Goal: Task Accomplishment & Management: Manage account settings

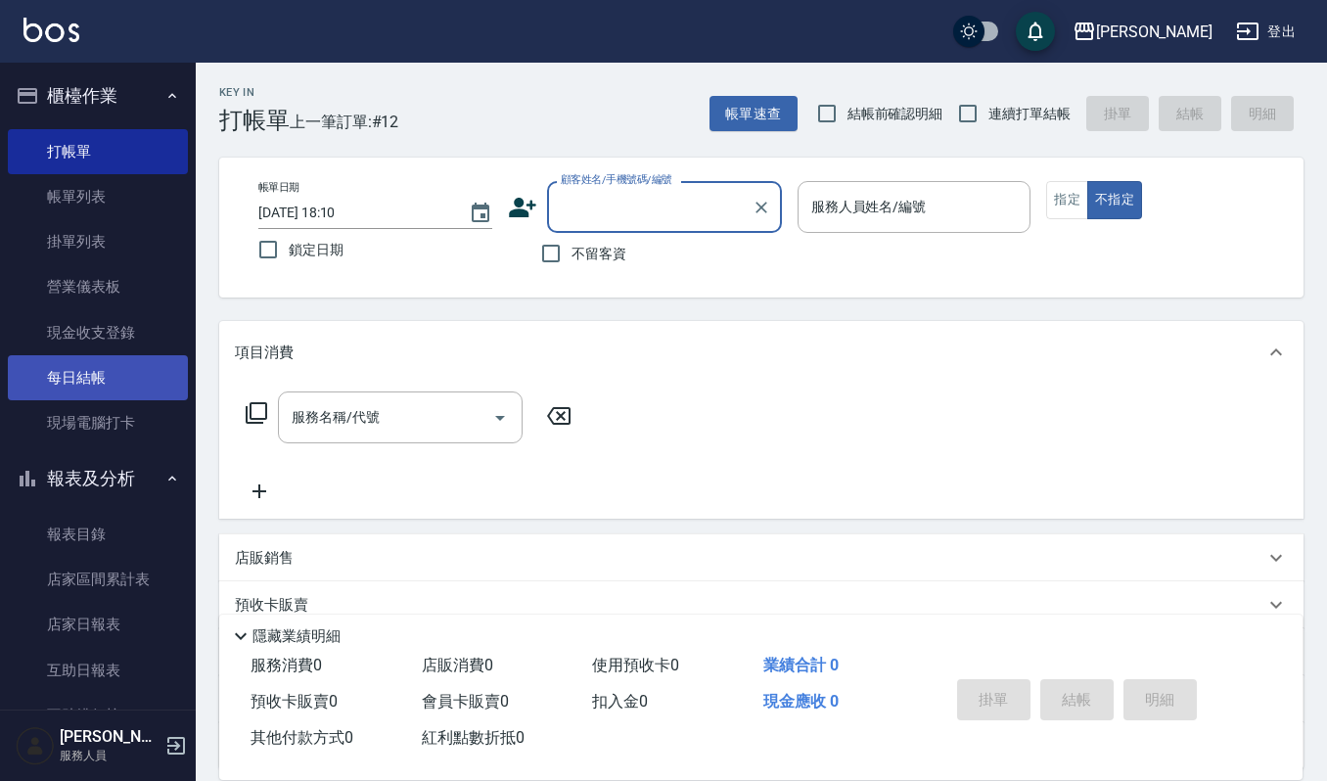
click at [123, 365] on link "每日結帳" at bounding box center [98, 377] width 180 height 45
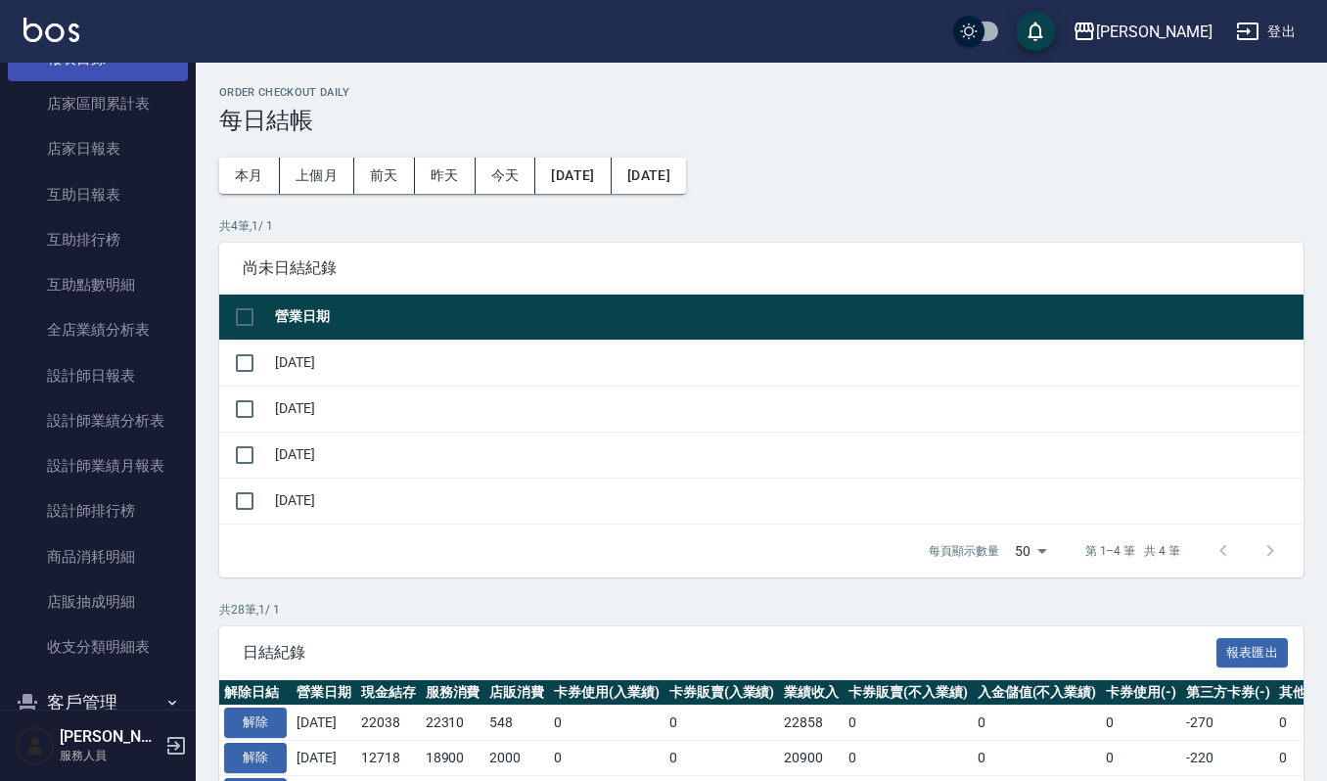
scroll to position [517, 0]
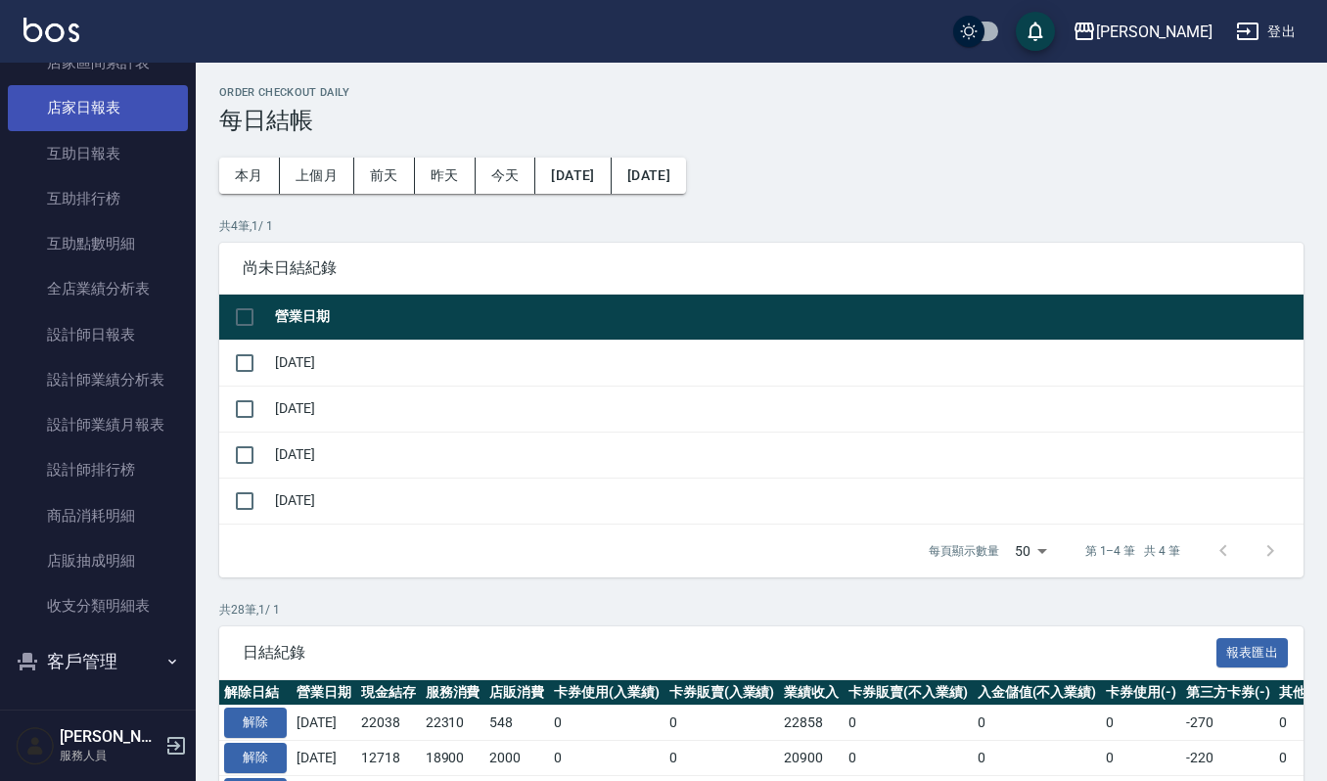
click at [141, 112] on link "店家日報表" at bounding box center [98, 107] width 180 height 45
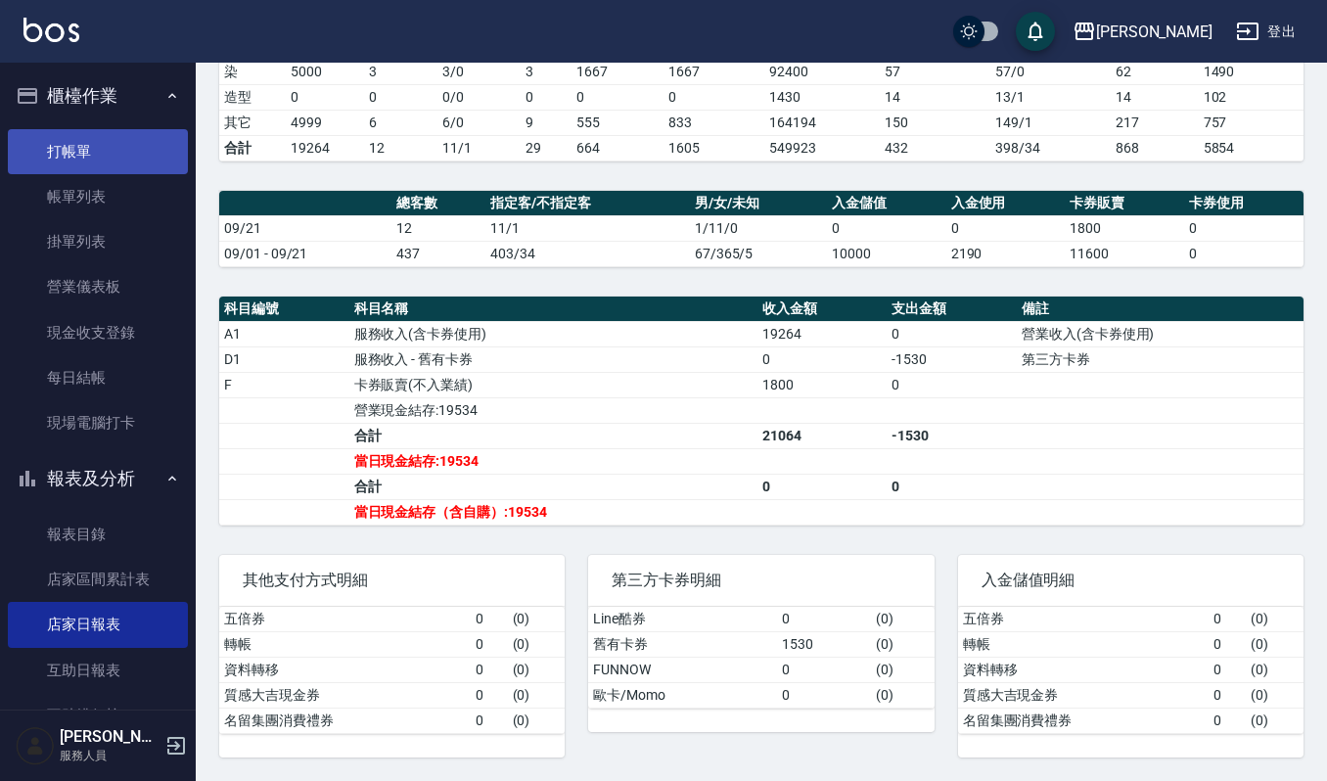
click at [123, 157] on link "打帳單" at bounding box center [98, 151] width 180 height 45
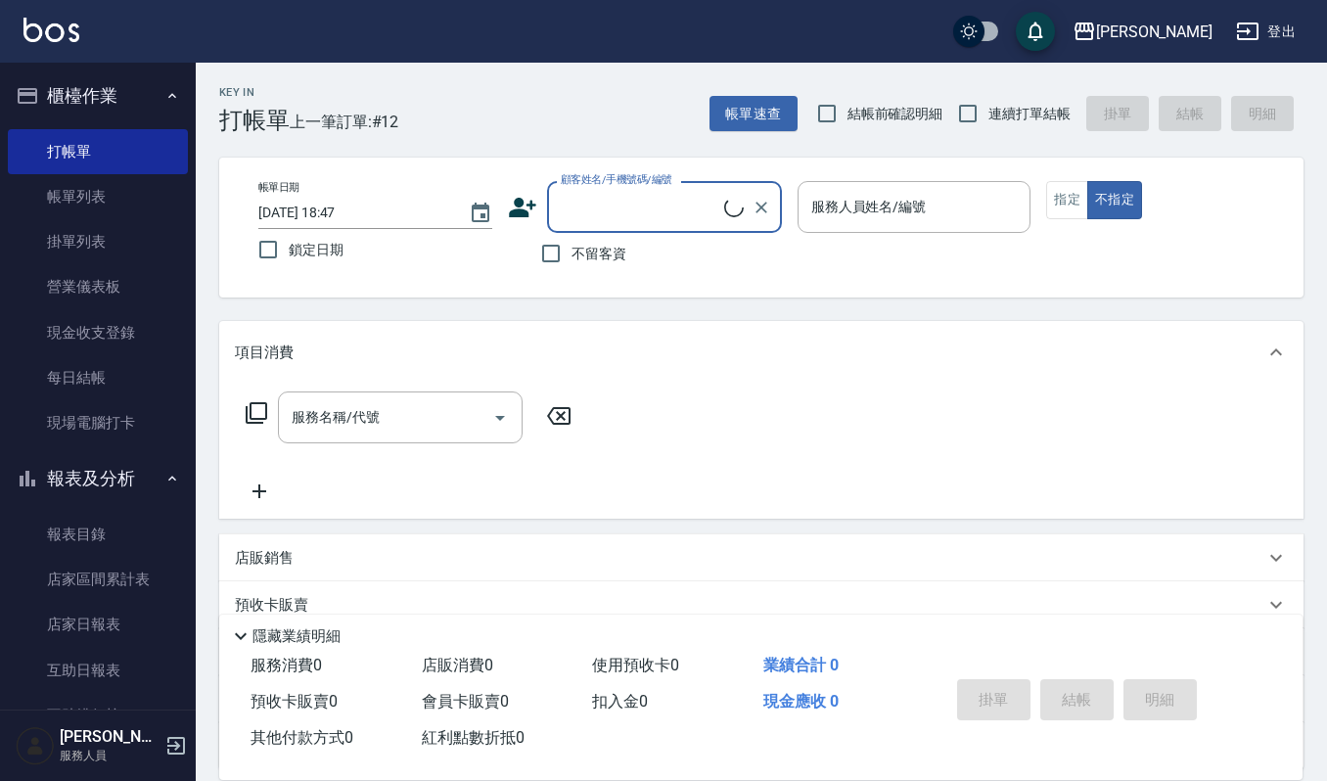
click at [61, 198] on link "帳單列表" at bounding box center [98, 196] width 180 height 45
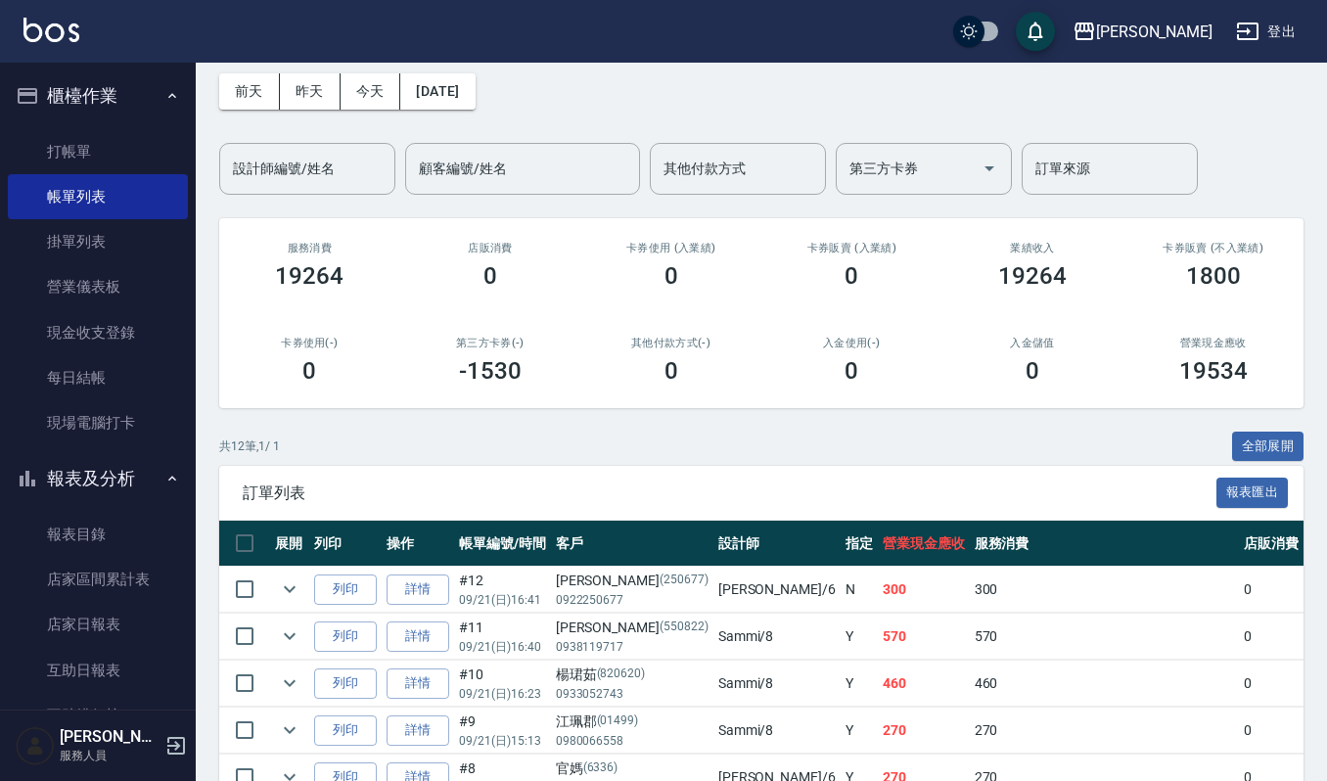
scroll to position [130, 0]
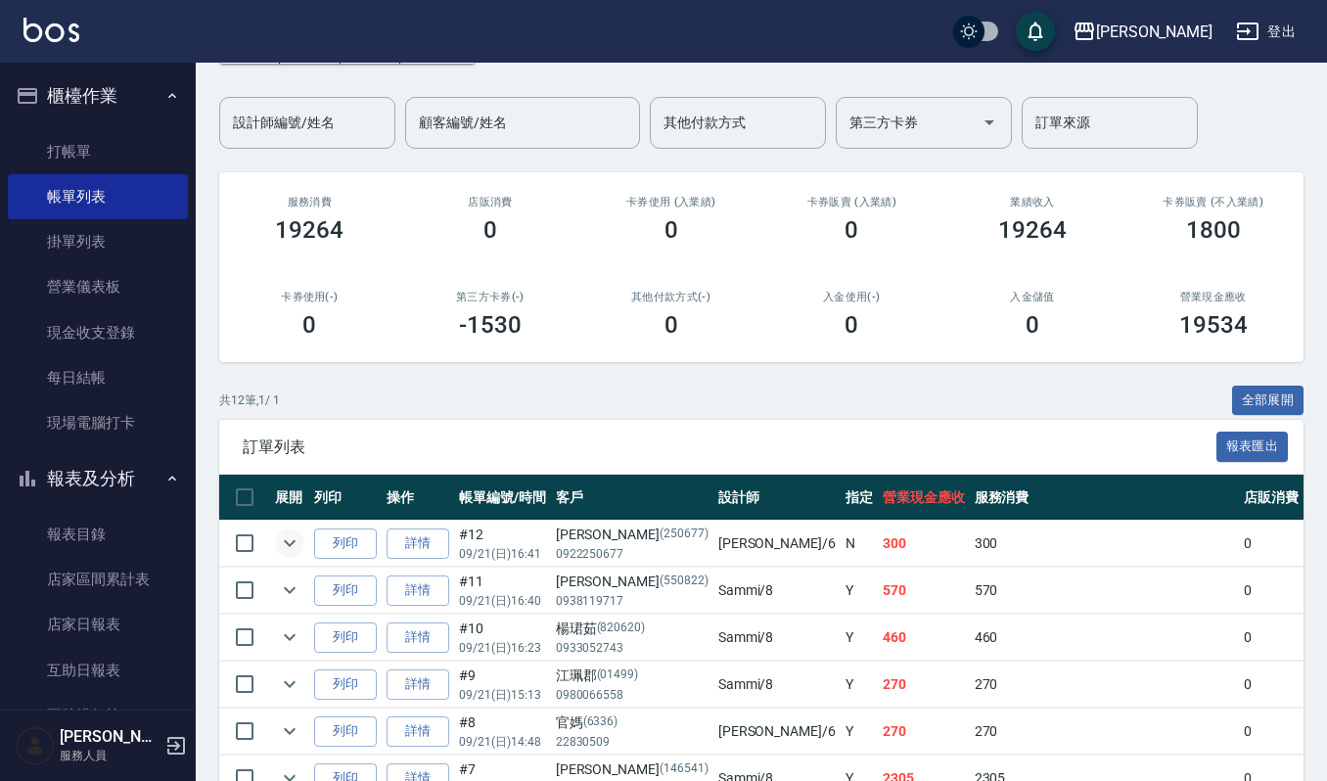
click at [290, 549] on icon "expand row" at bounding box center [289, 542] width 23 height 23
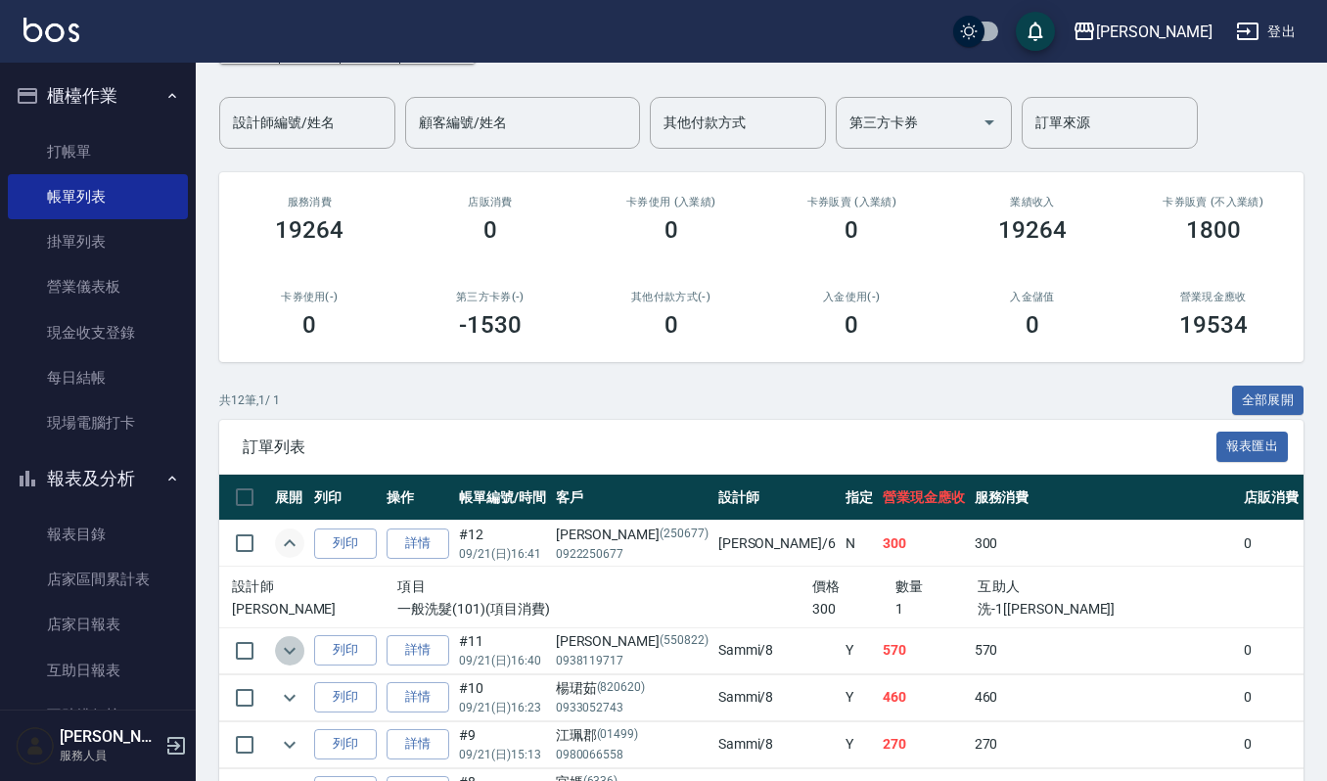
click at [298, 646] on icon "expand row" at bounding box center [289, 650] width 23 height 23
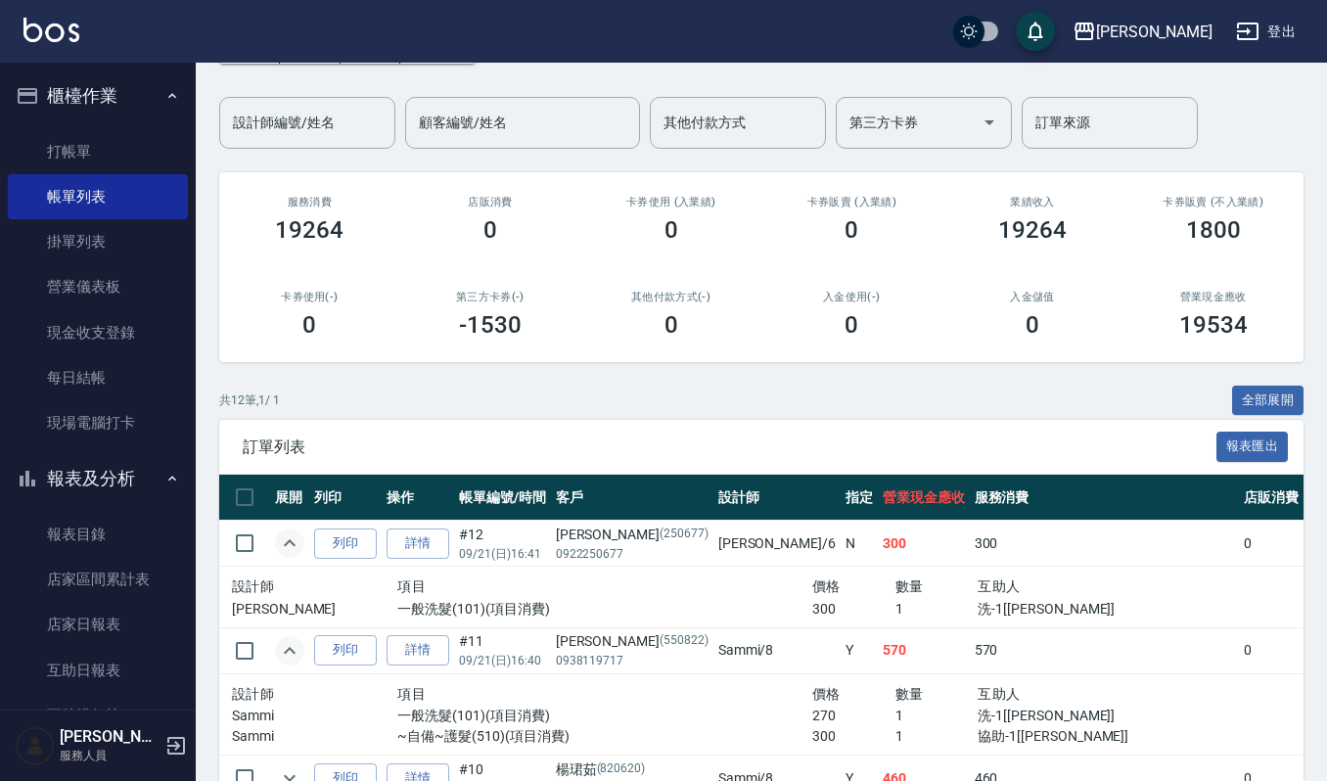
scroll to position [260, 0]
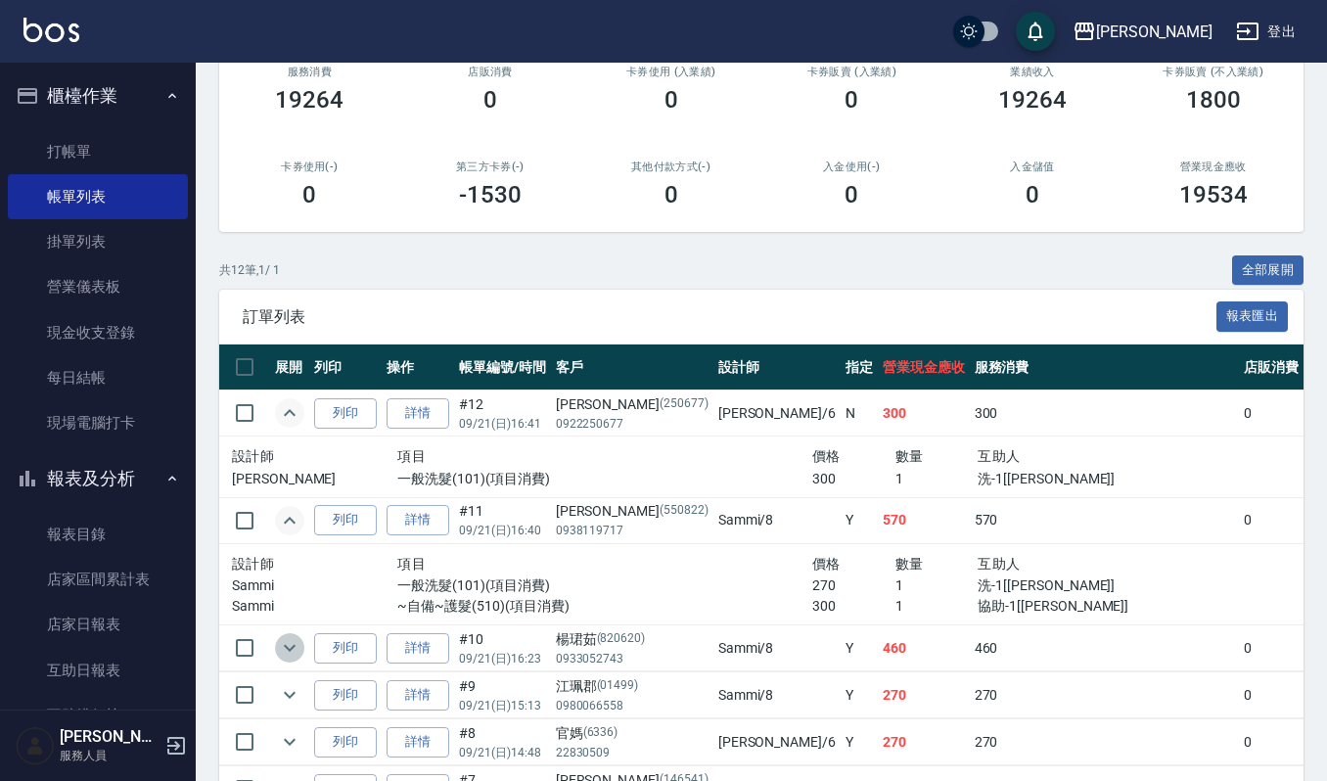
click at [298, 646] on icon "expand row" at bounding box center [289, 647] width 23 height 23
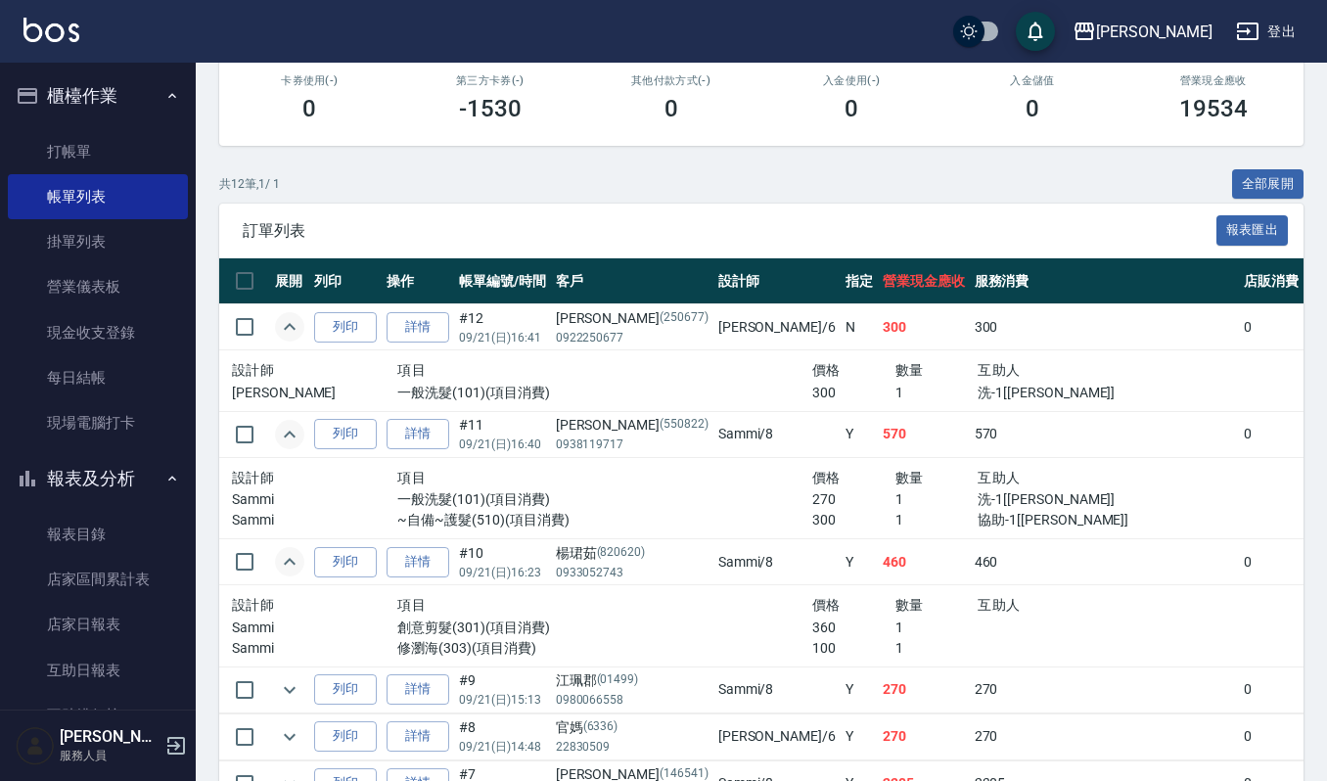
scroll to position [391, 0]
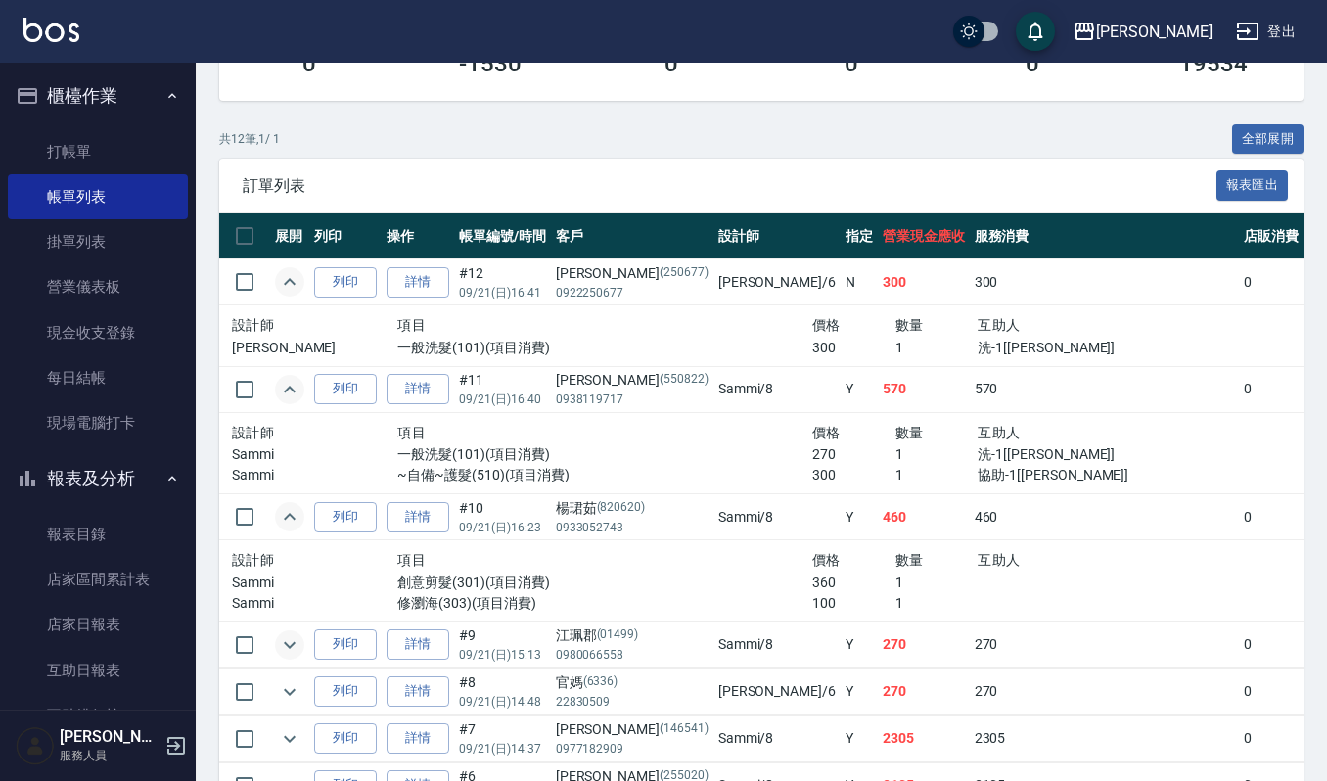
click at [288, 651] on icon "expand row" at bounding box center [289, 644] width 23 height 23
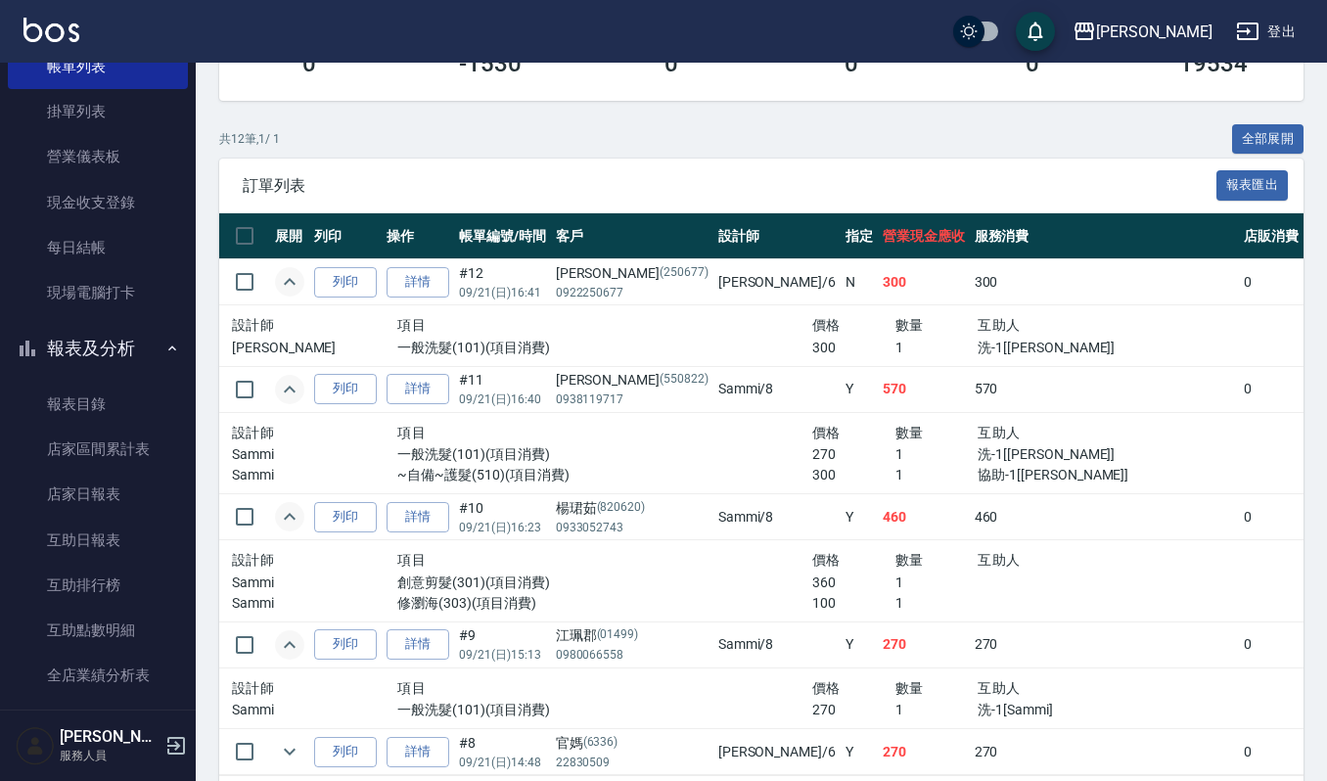
scroll to position [522, 0]
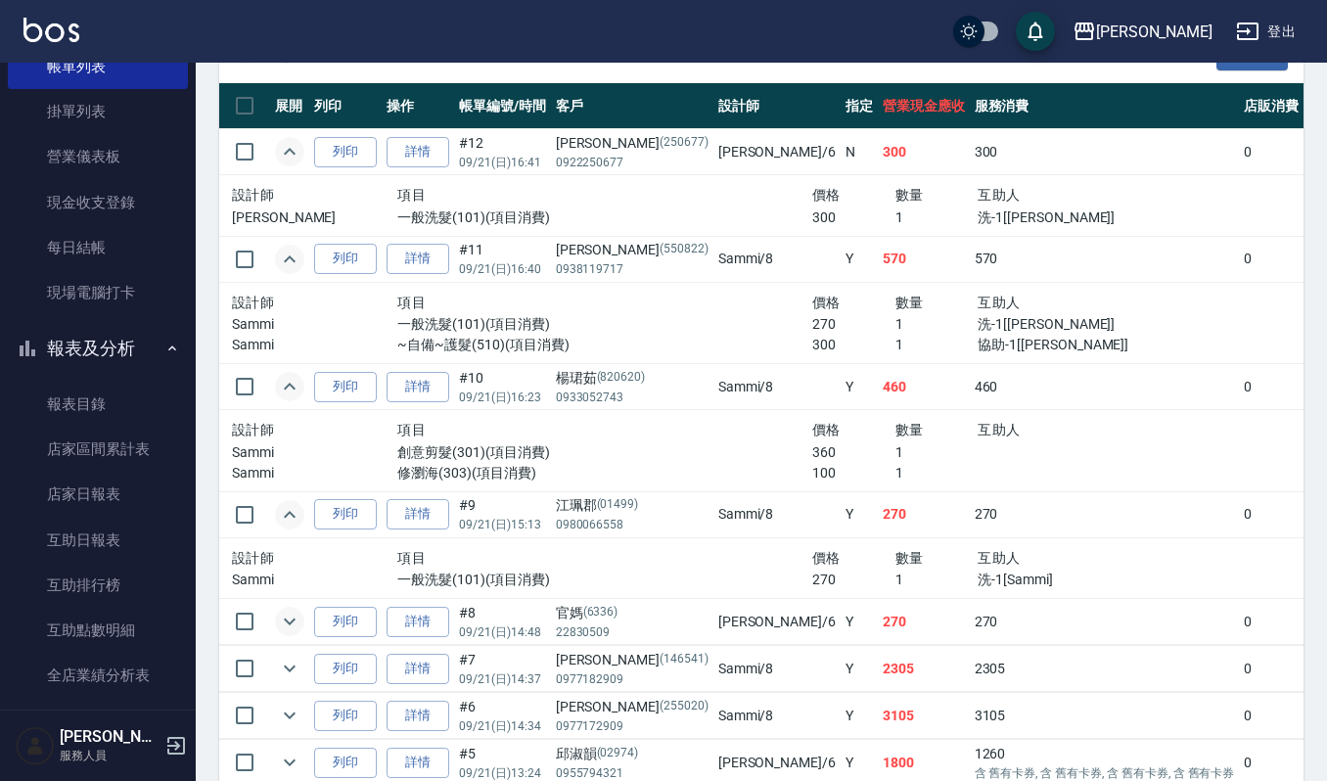
click at [290, 630] on icon "expand row" at bounding box center [289, 621] width 23 height 23
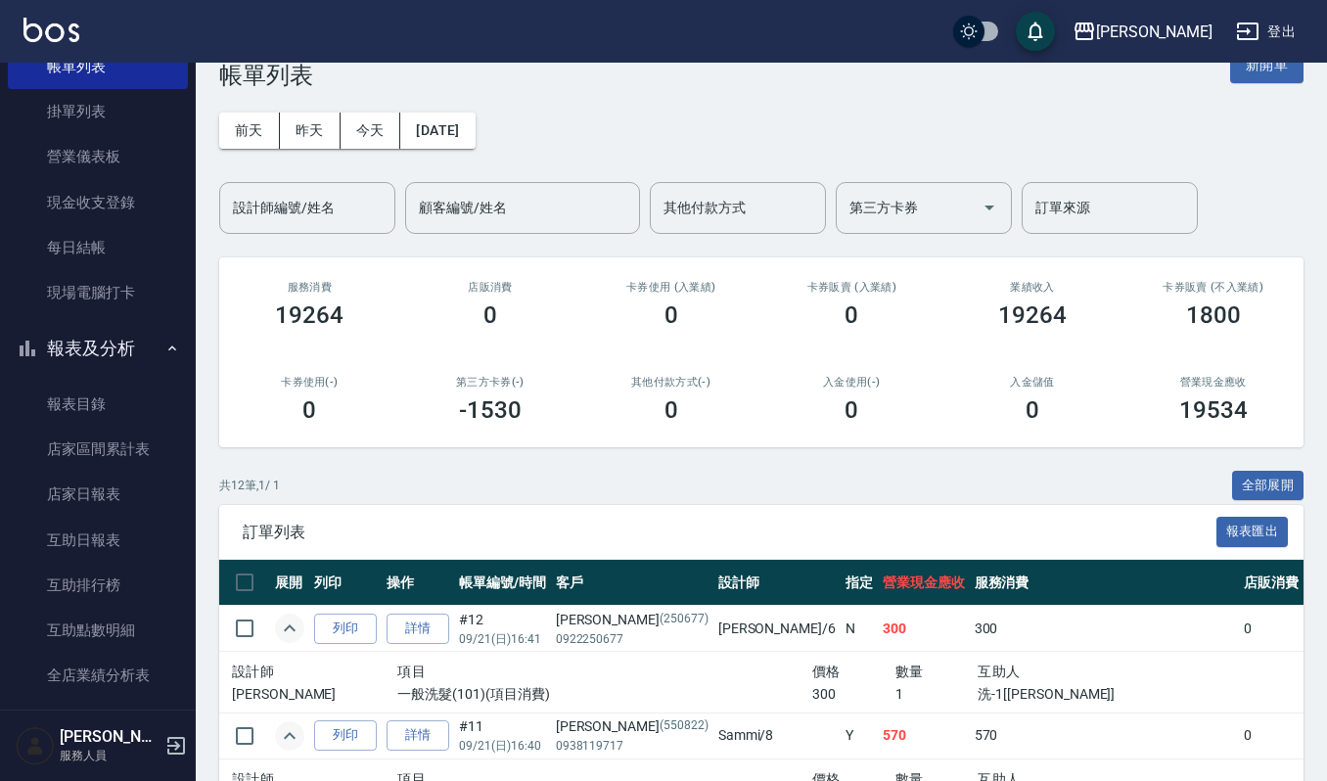
scroll to position [0, 0]
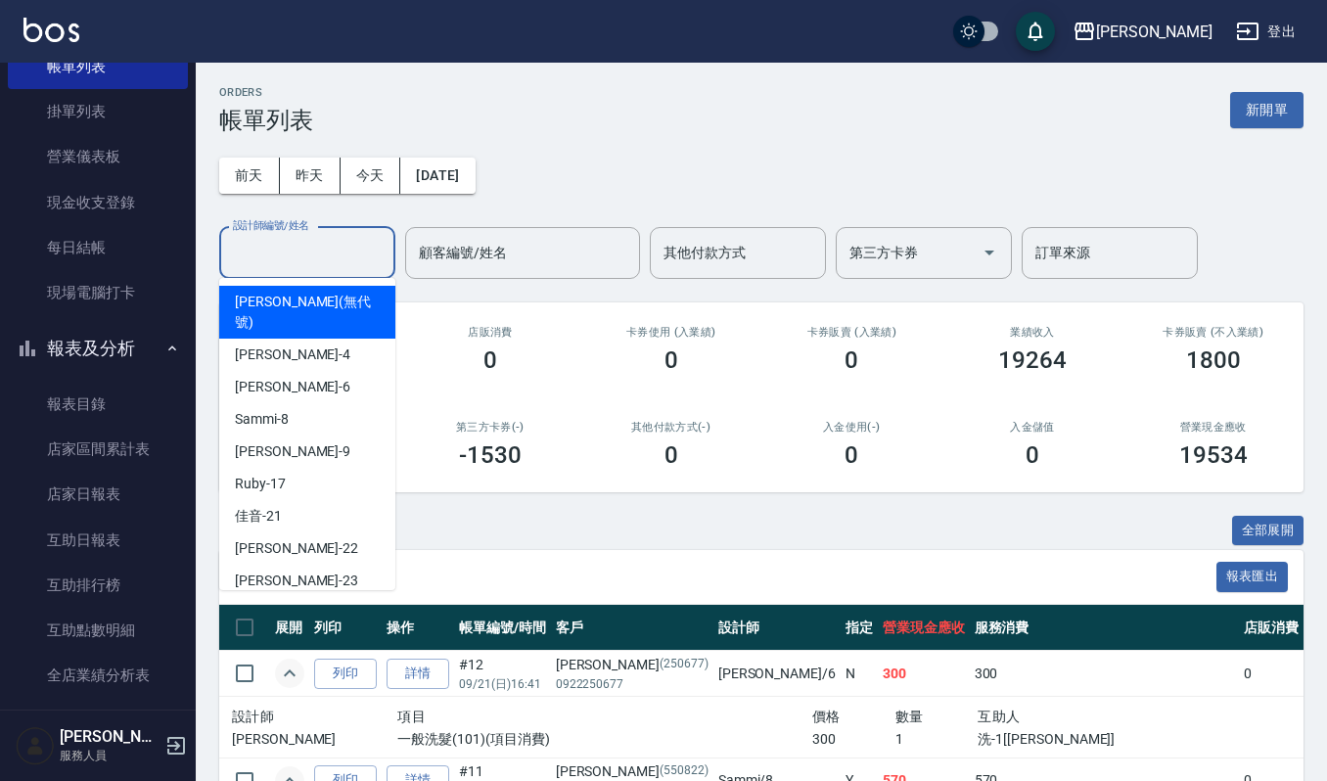
click at [330, 247] on input "設計師編號/姓名" at bounding box center [307, 253] width 159 height 34
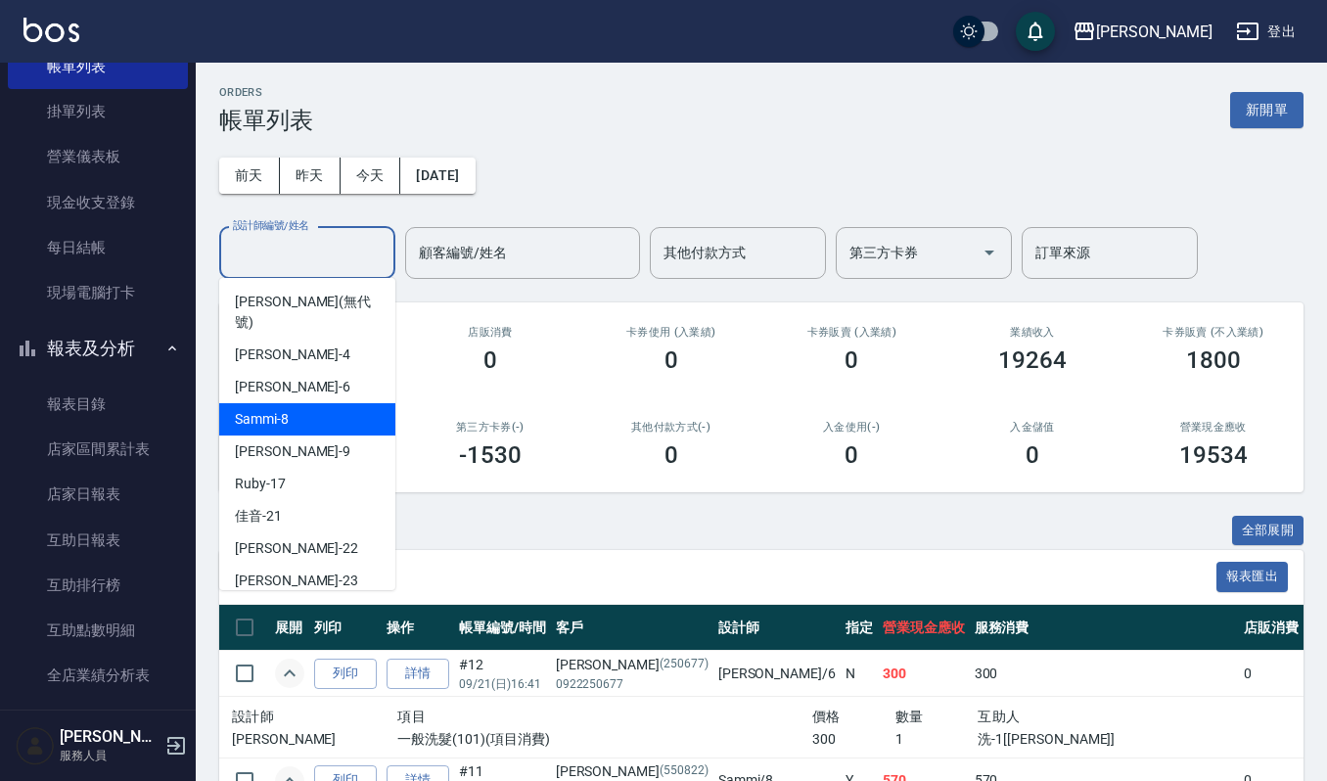
click at [305, 403] on div "Sammi -8" at bounding box center [307, 419] width 176 height 32
type input "Sammi-8"
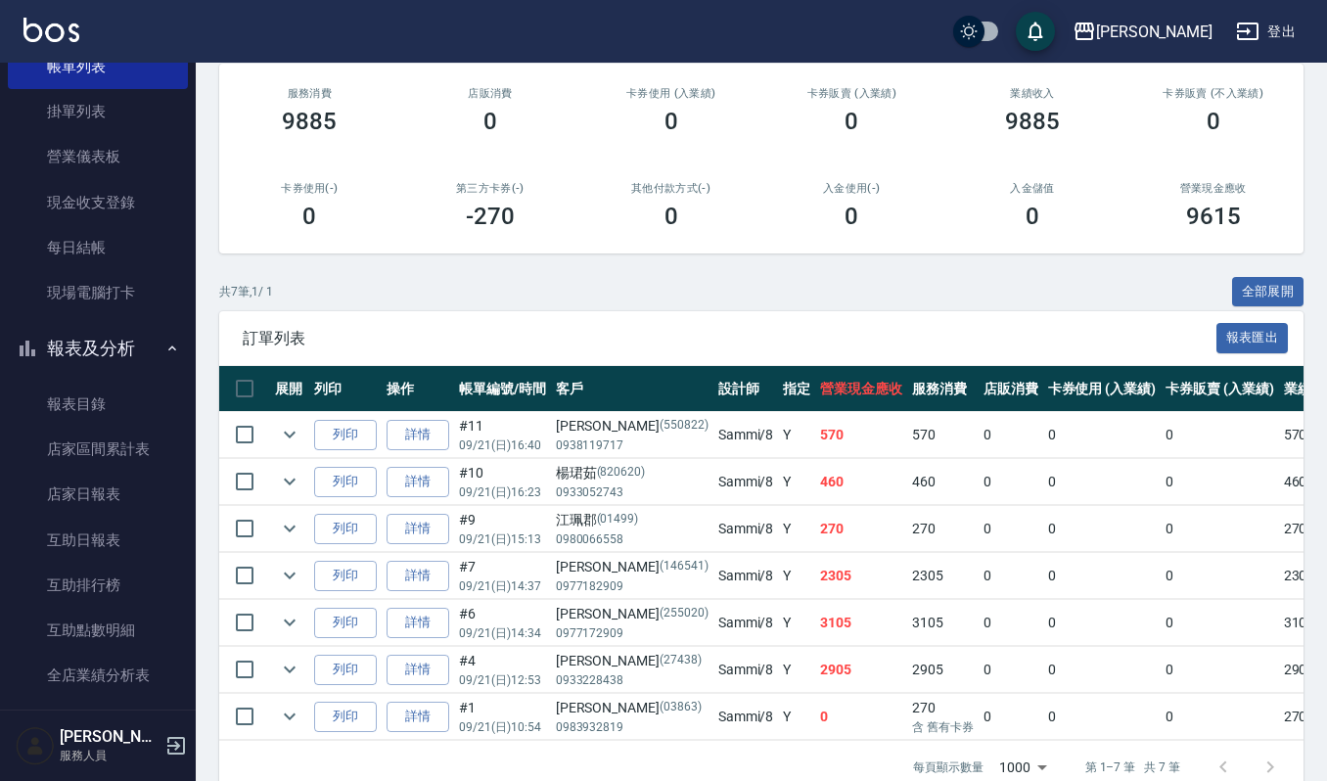
scroll to position [260, 0]
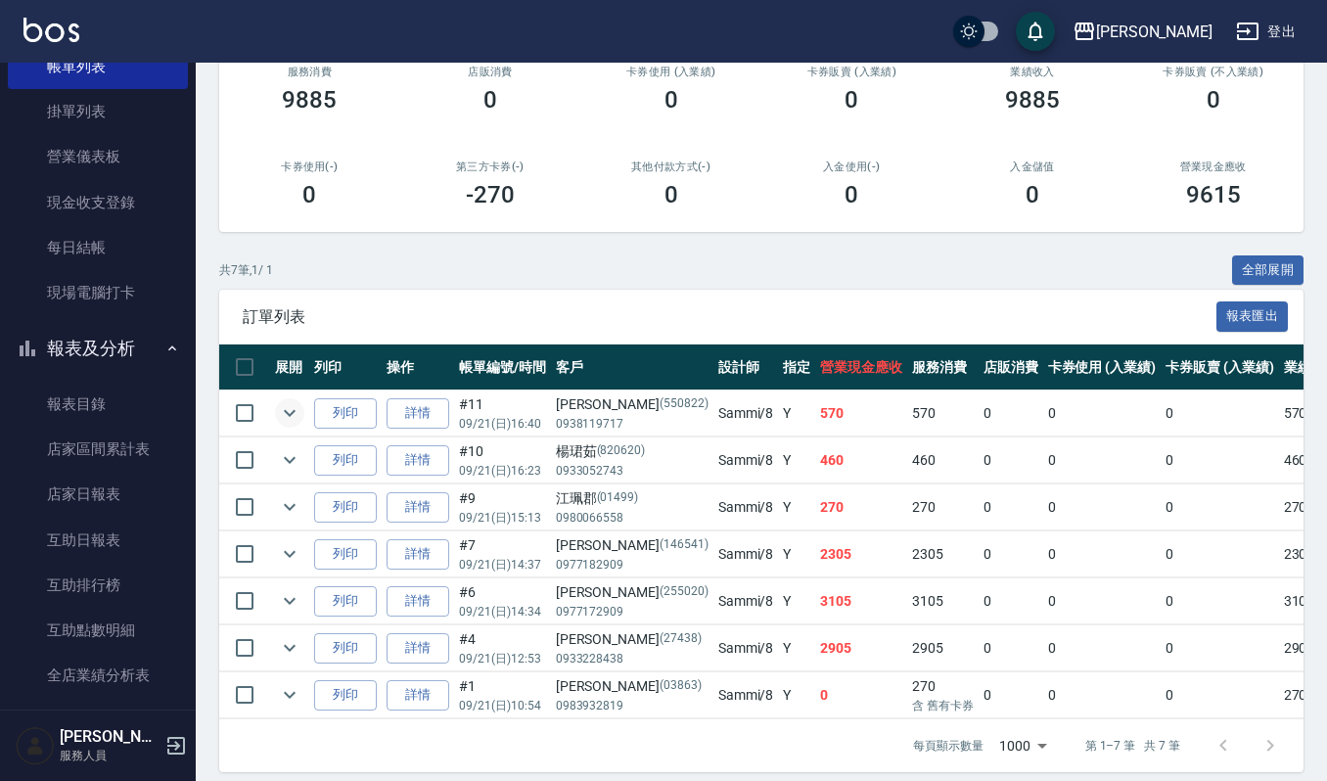
click at [291, 413] on icon "expand row" at bounding box center [290, 413] width 12 height 7
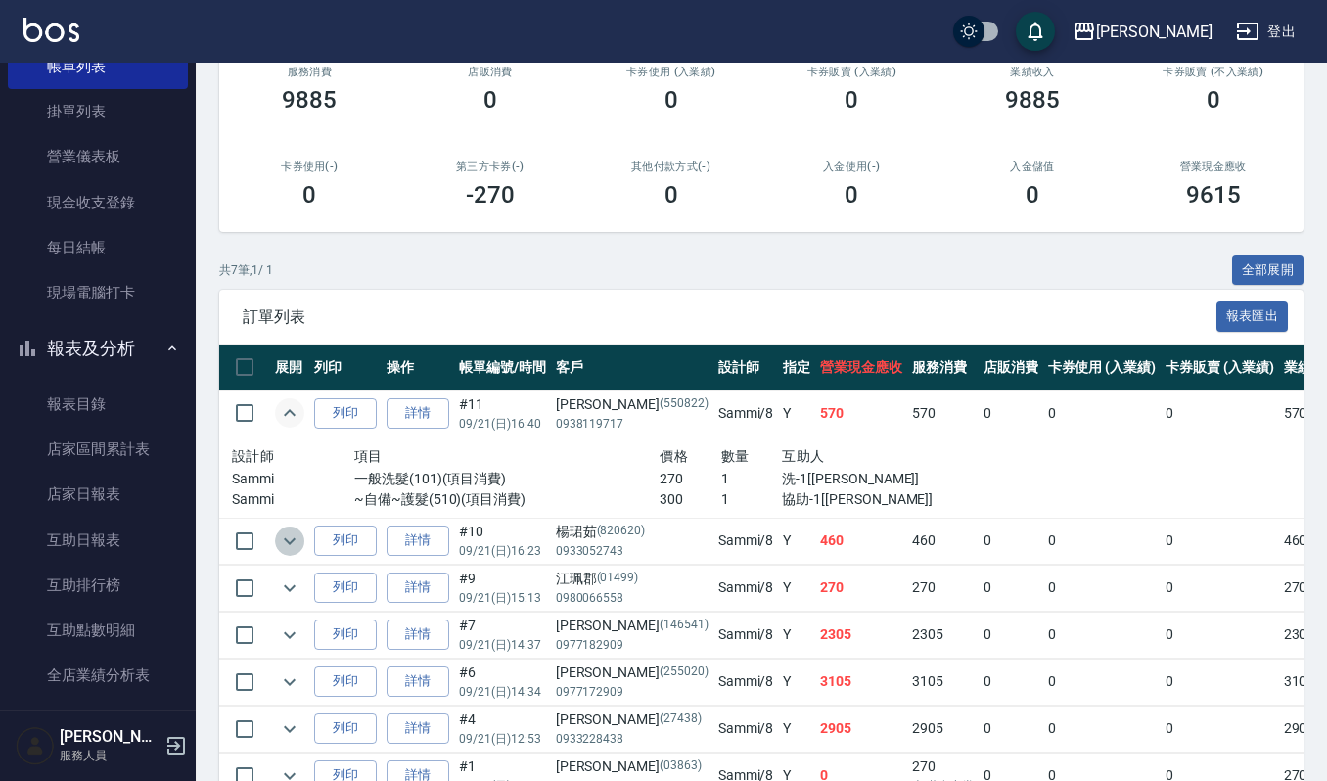
click at [279, 544] on icon "expand row" at bounding box center [289, 540] width 23 height 23
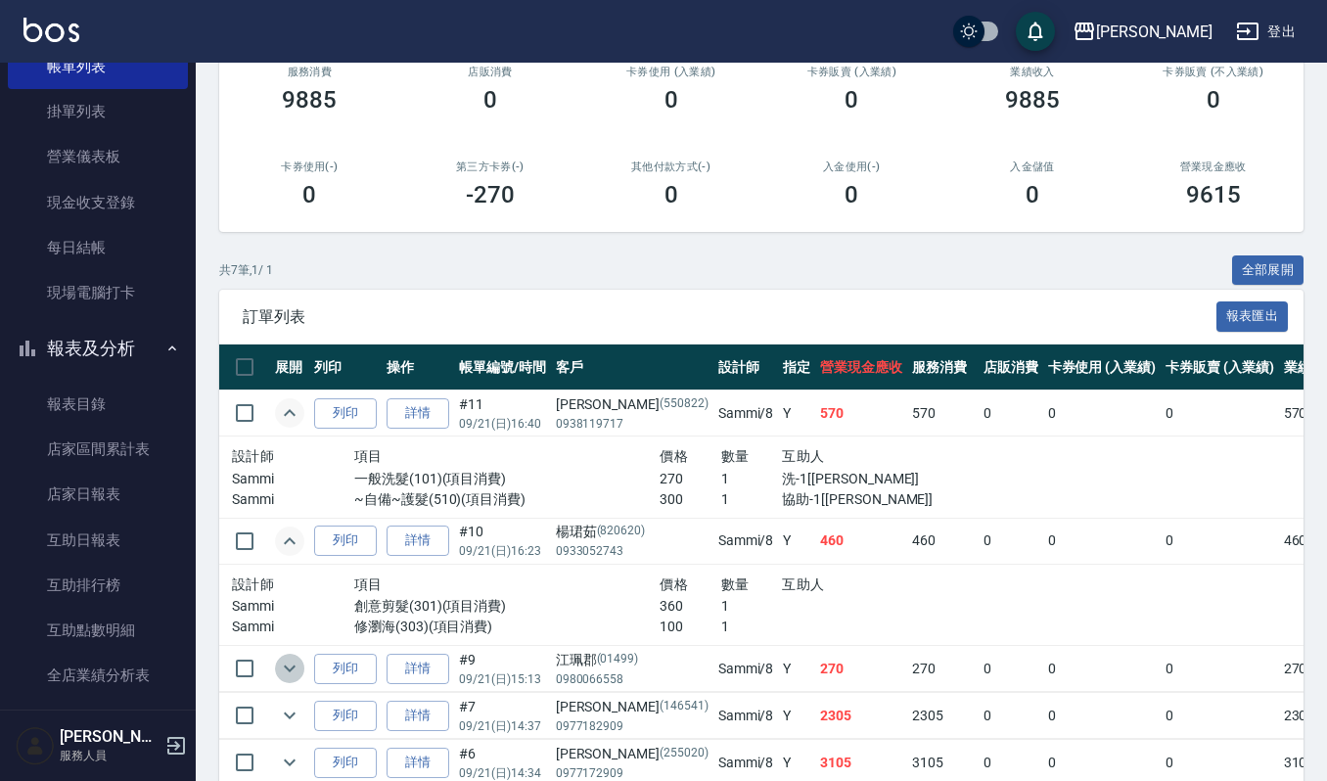
click at [286, 656] on button "expand row" at bounding box center [289, 668] width 29 height 29
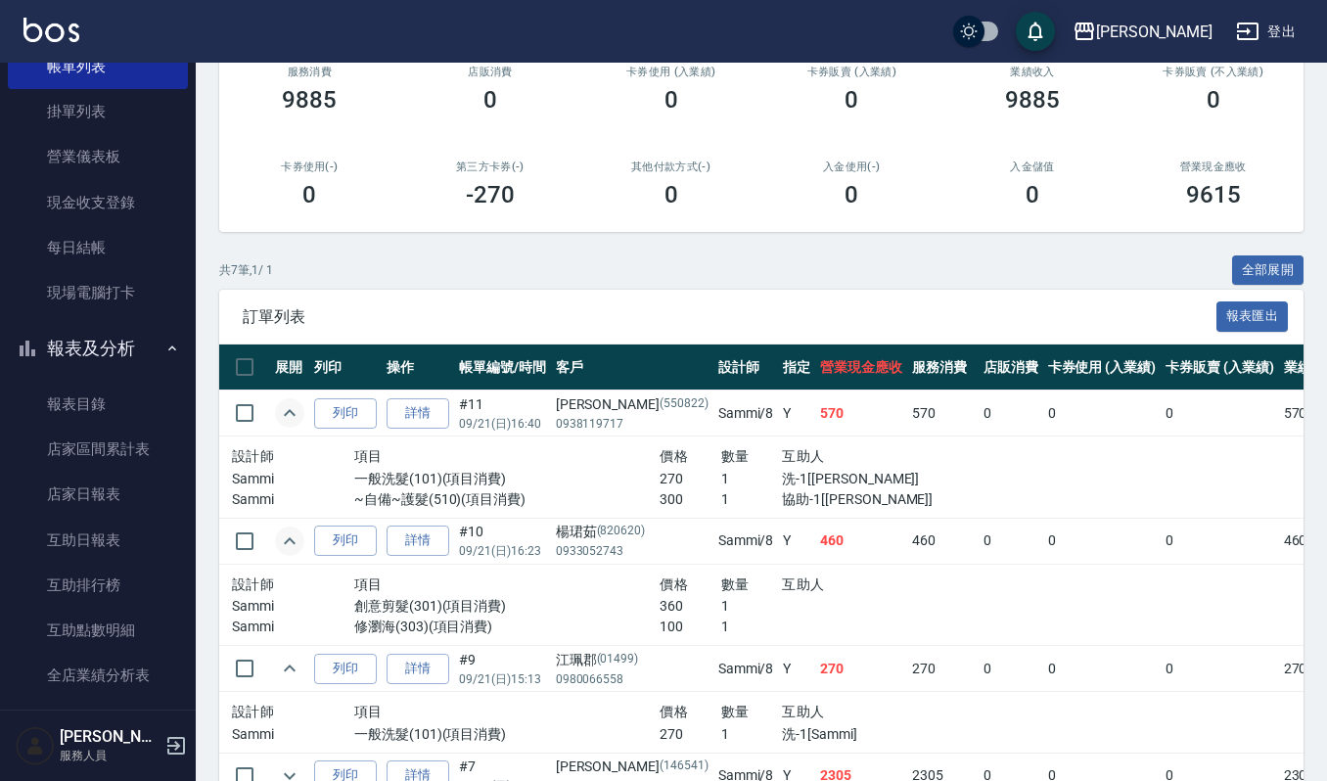
scroll to position [391, 0]
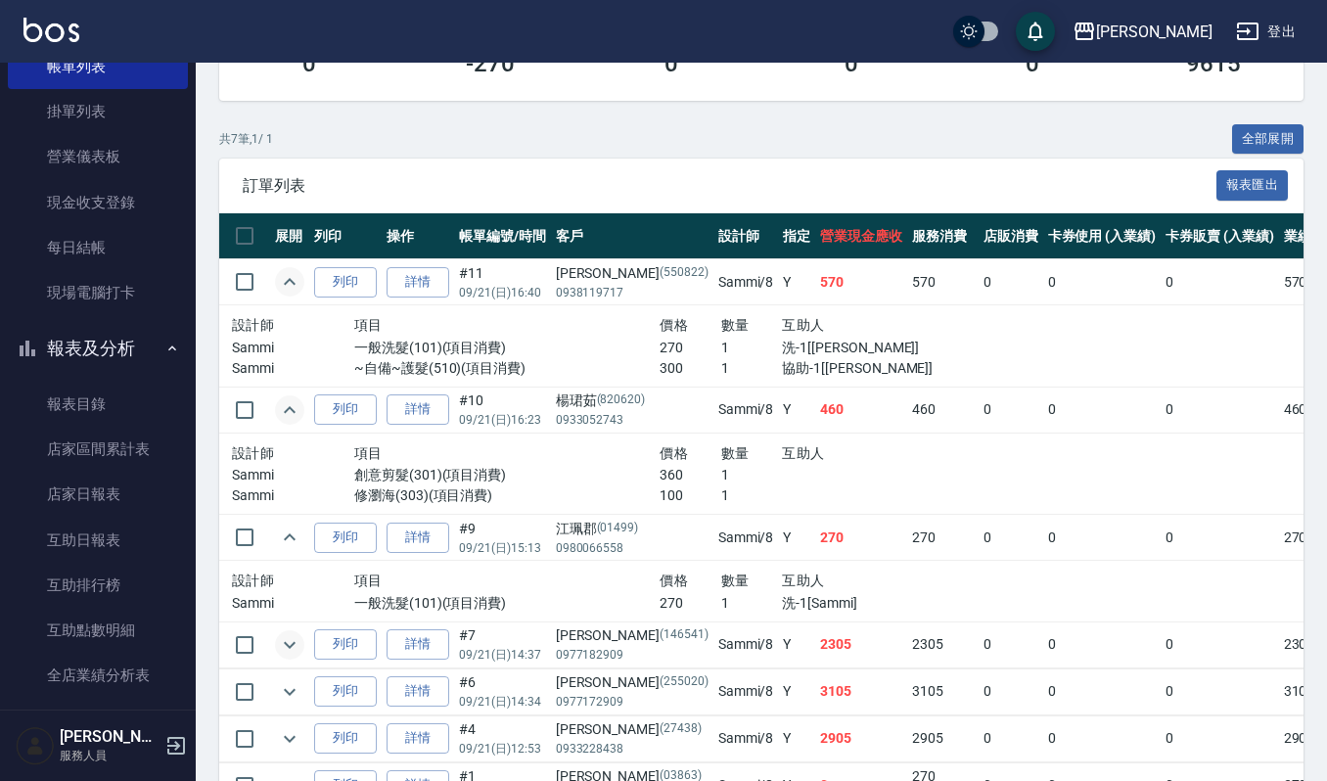
click at [287, 648] on icon "expand row" at bounding box center [289, 644] width 23 height 23
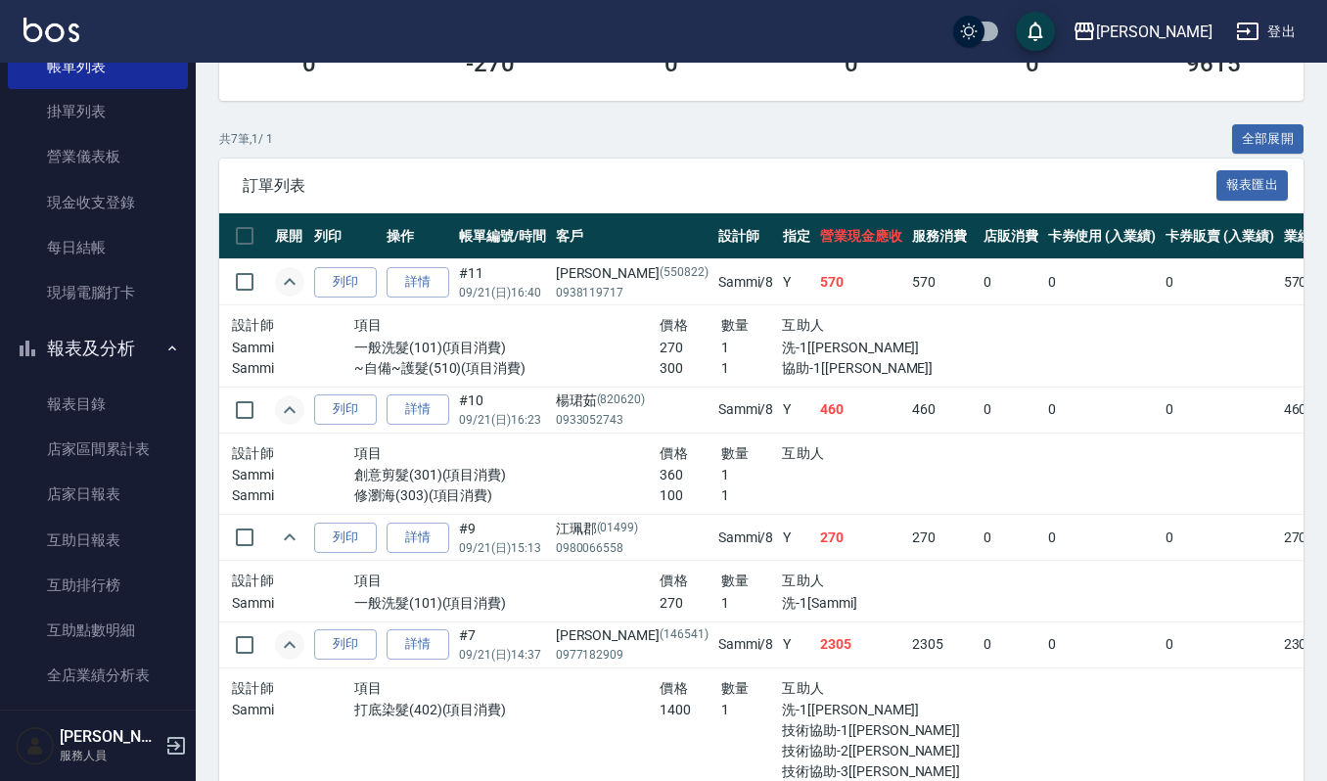
scroll to position [522, 0]
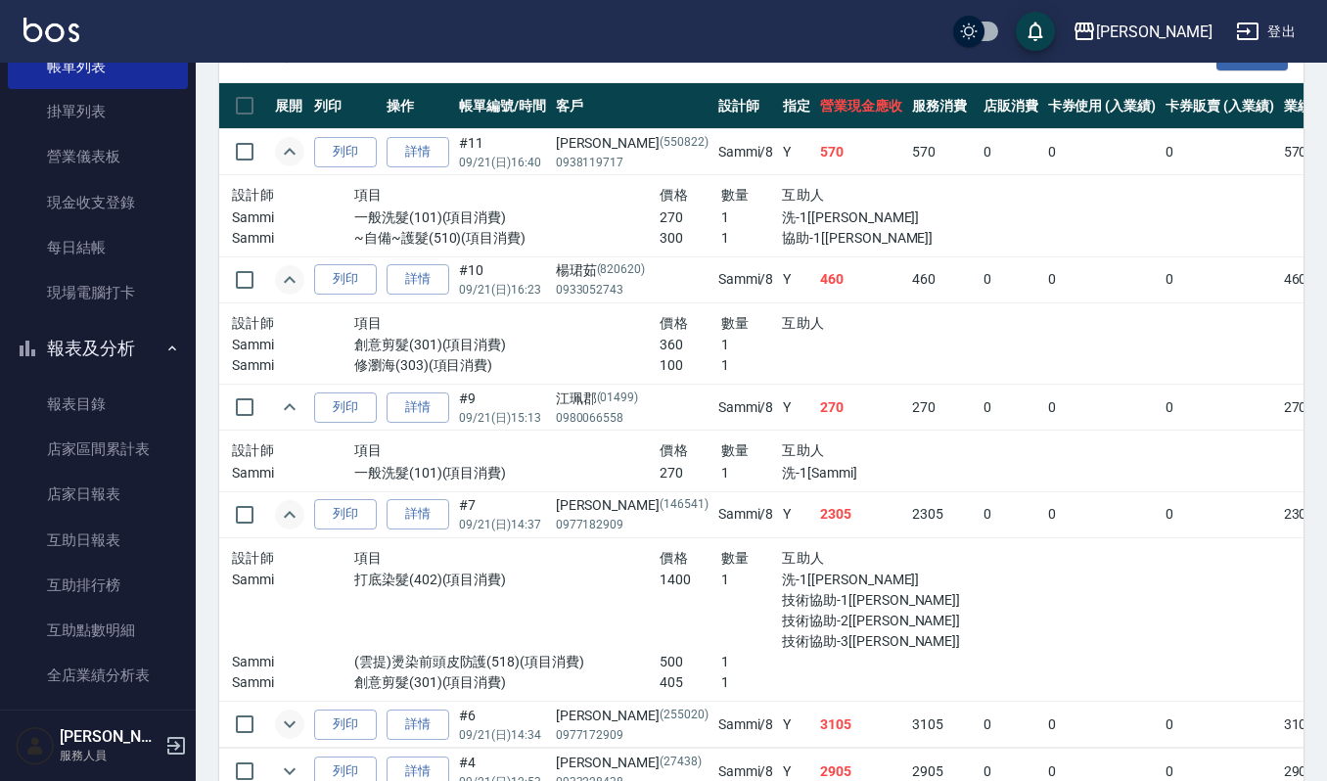
click at [283, 718] on icon "expand row" at bounding box center [289, 723] width 23 height 23
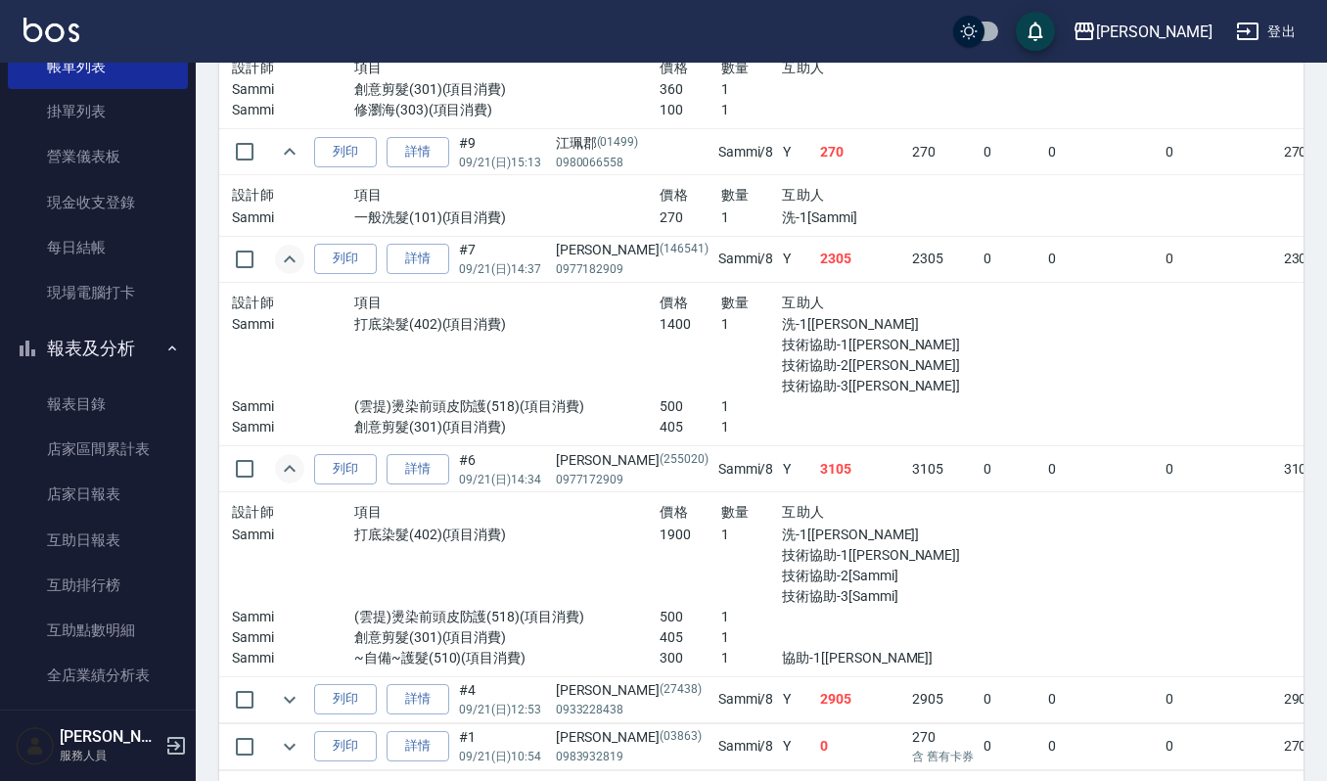
scroll to position [783, 0]
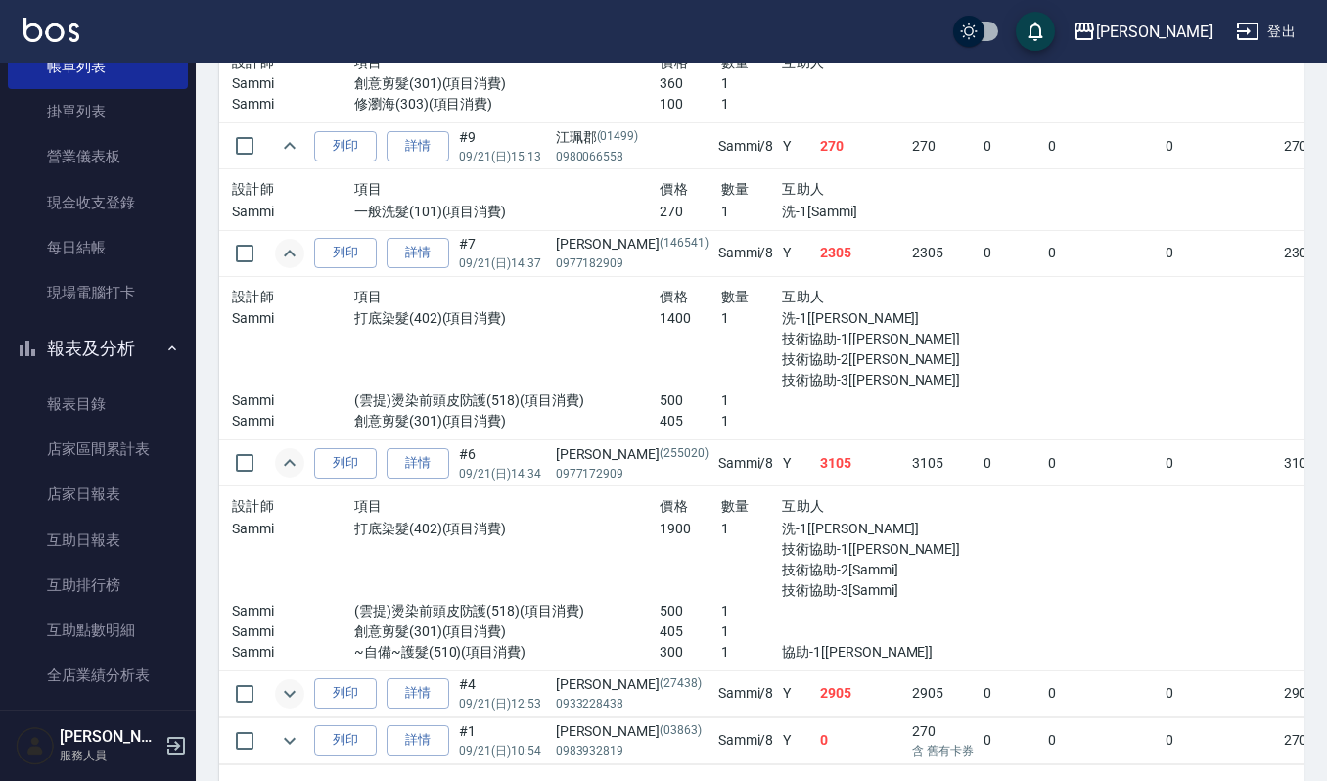
click at [292, 697] on icon "expand row" at bounding box center [290, 693] width 12 height 7
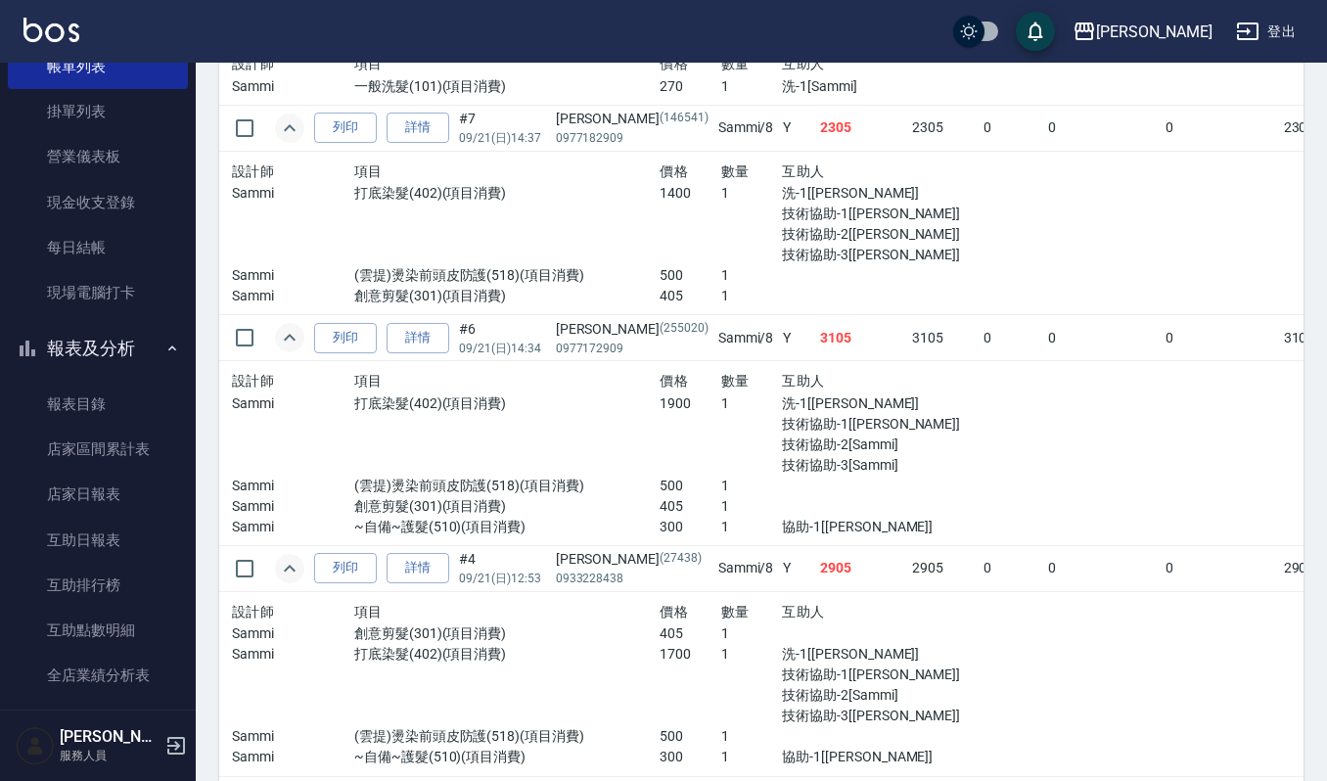
scroll to position [1043, 0]
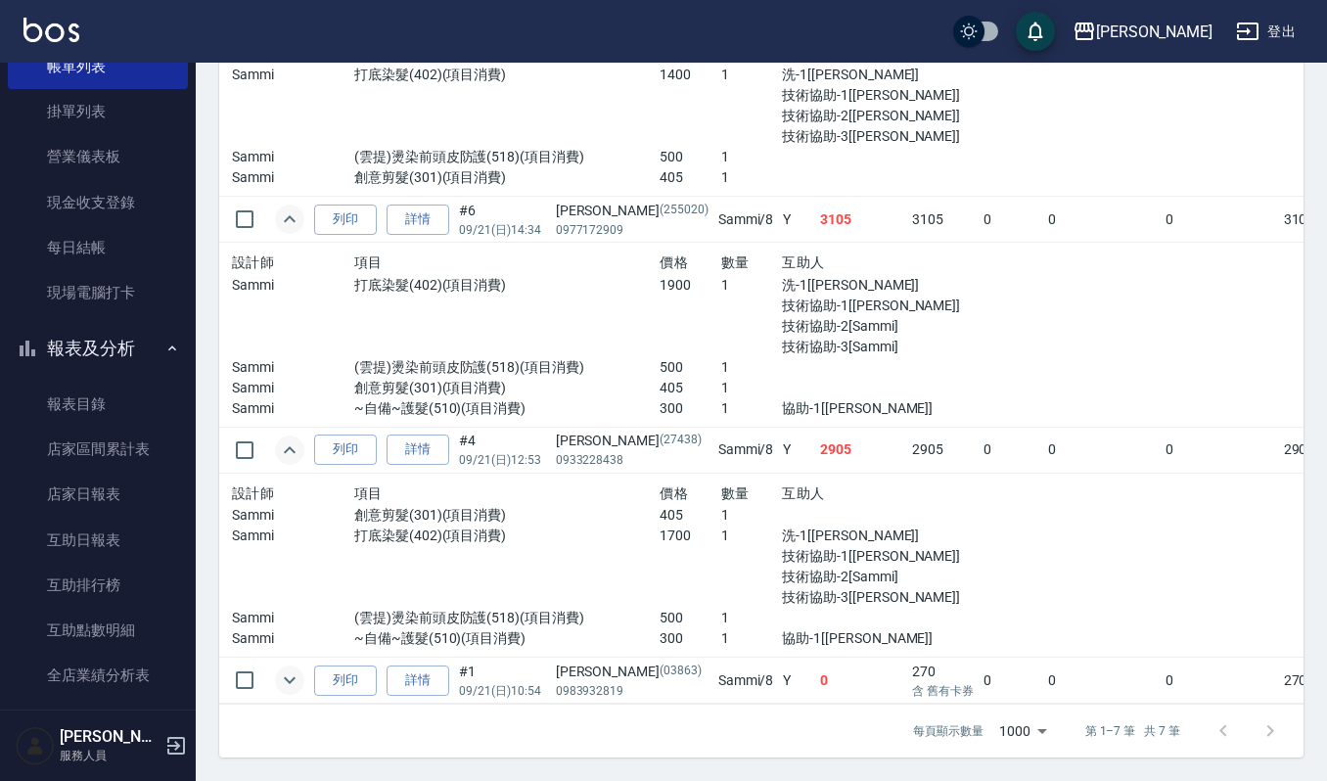
click at [280, 668] on icon "expand row" at bounding box center [289, 679] width 23 height 23
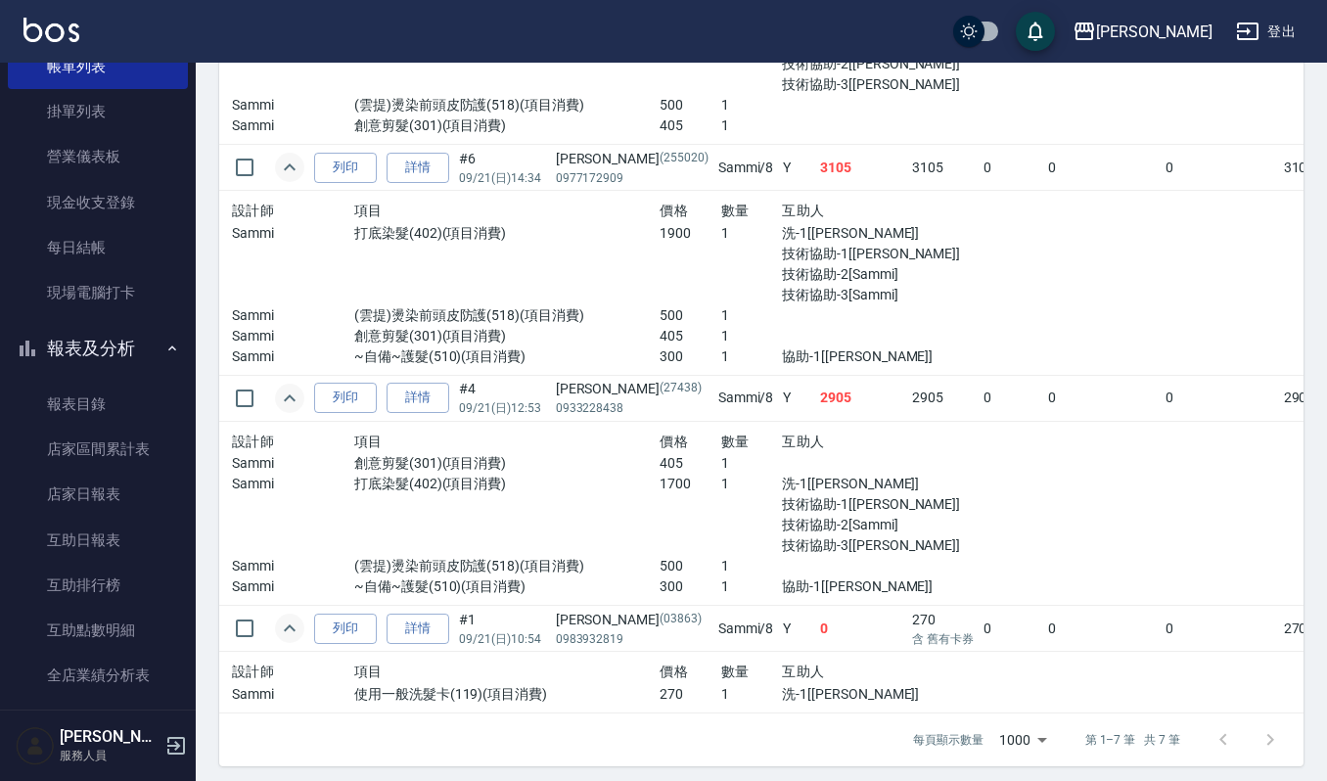
scroll to position [1112, 0]
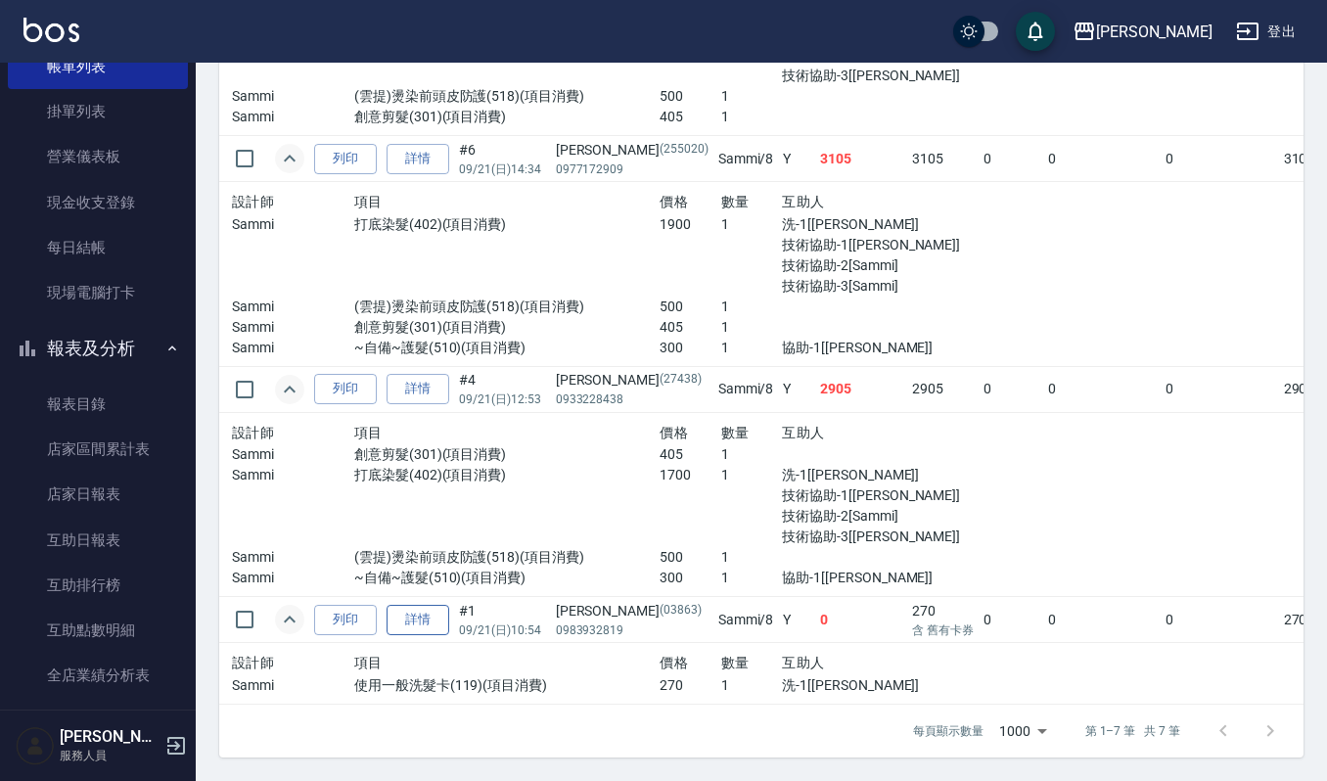
click at [415, 605] on link "詳情" at bounding box center [418, 620] width 63 height 30
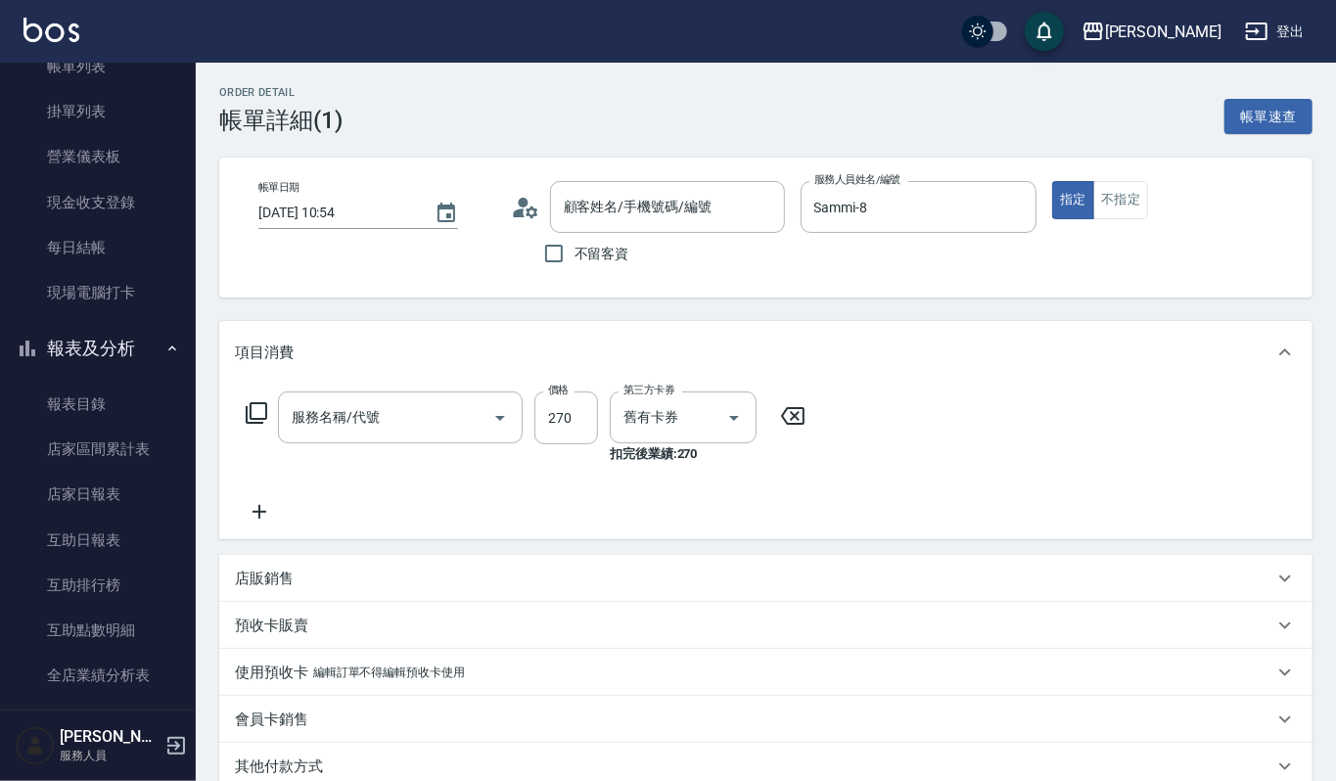
type input "[DATE] 10:54"
type input "Sammi-8"
type input "使用一般洗髮卡(119)"
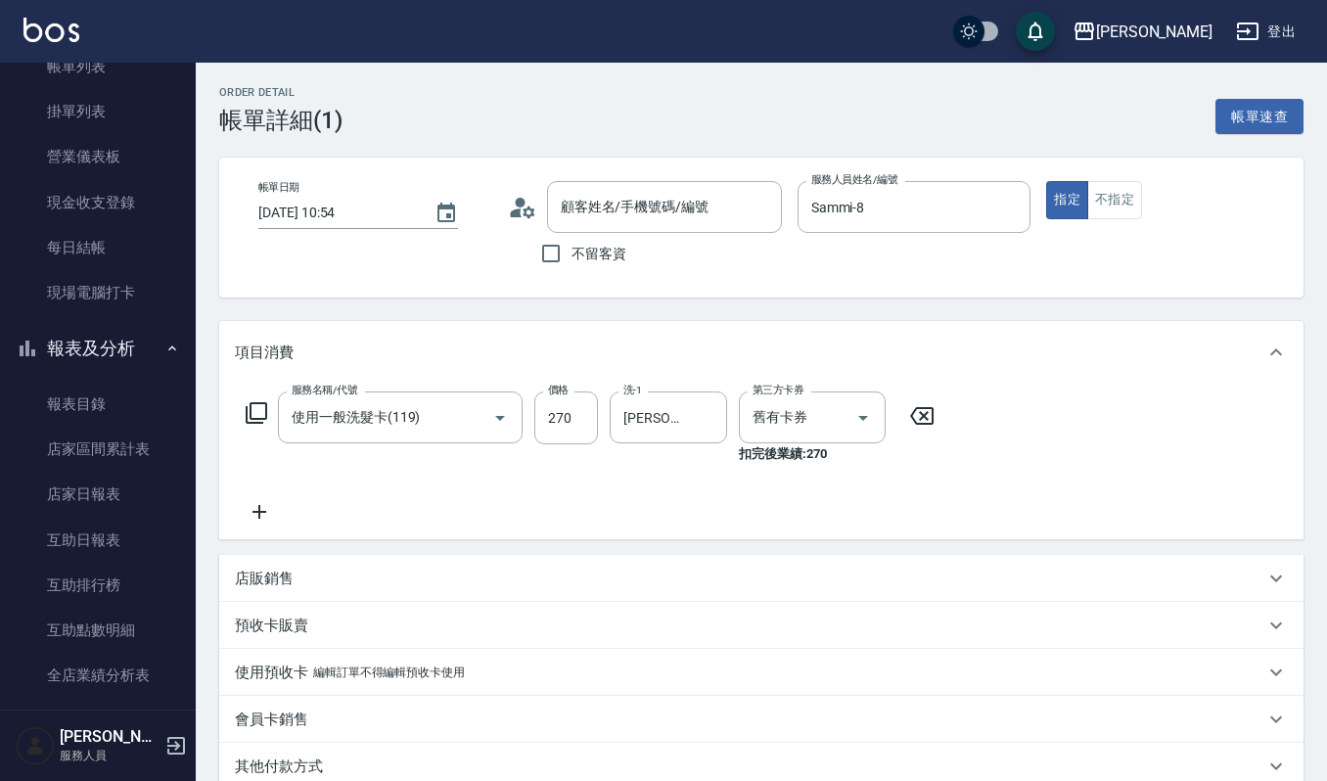
type input "[PERSON_NAME]/0983932819/03863"
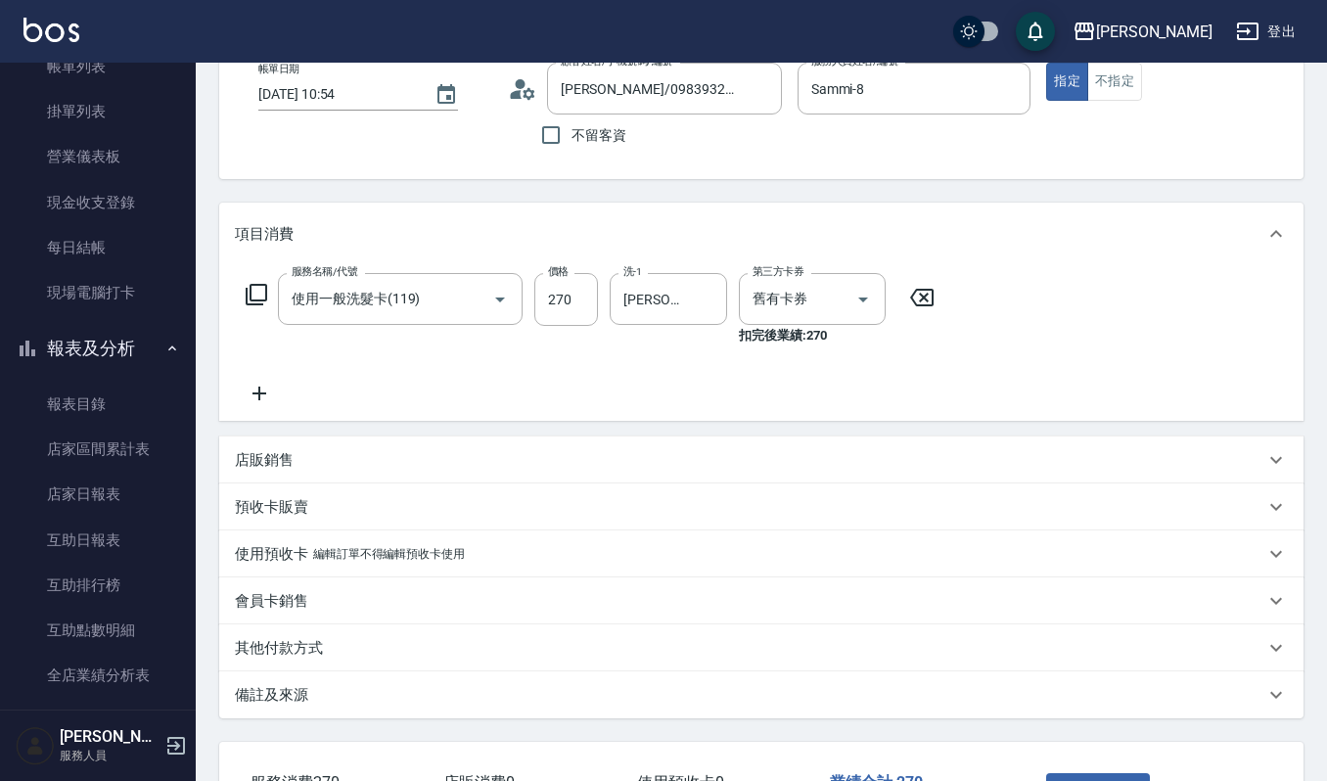
scroll to position [262, 0]
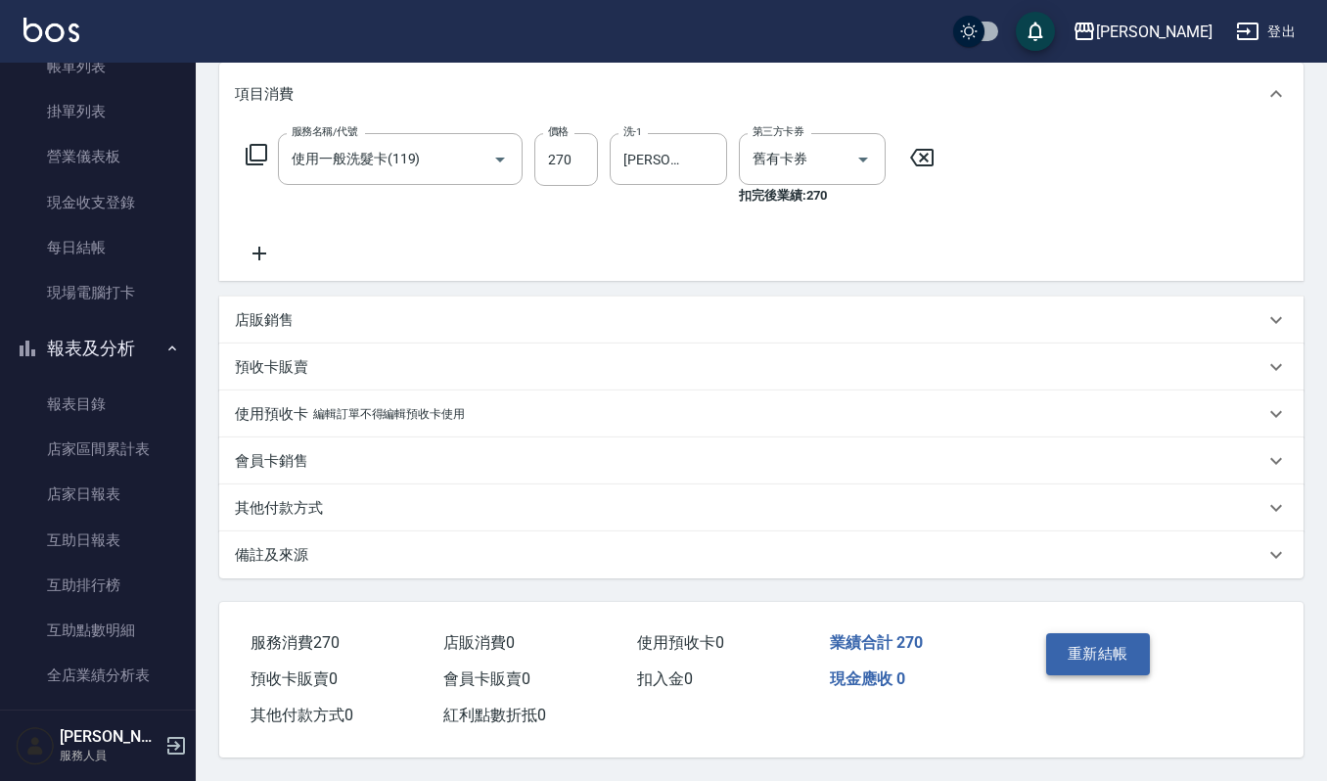
click at [1082, 642] on button "重新結帳" at bounding box center [1098, 653] width 104 height 41
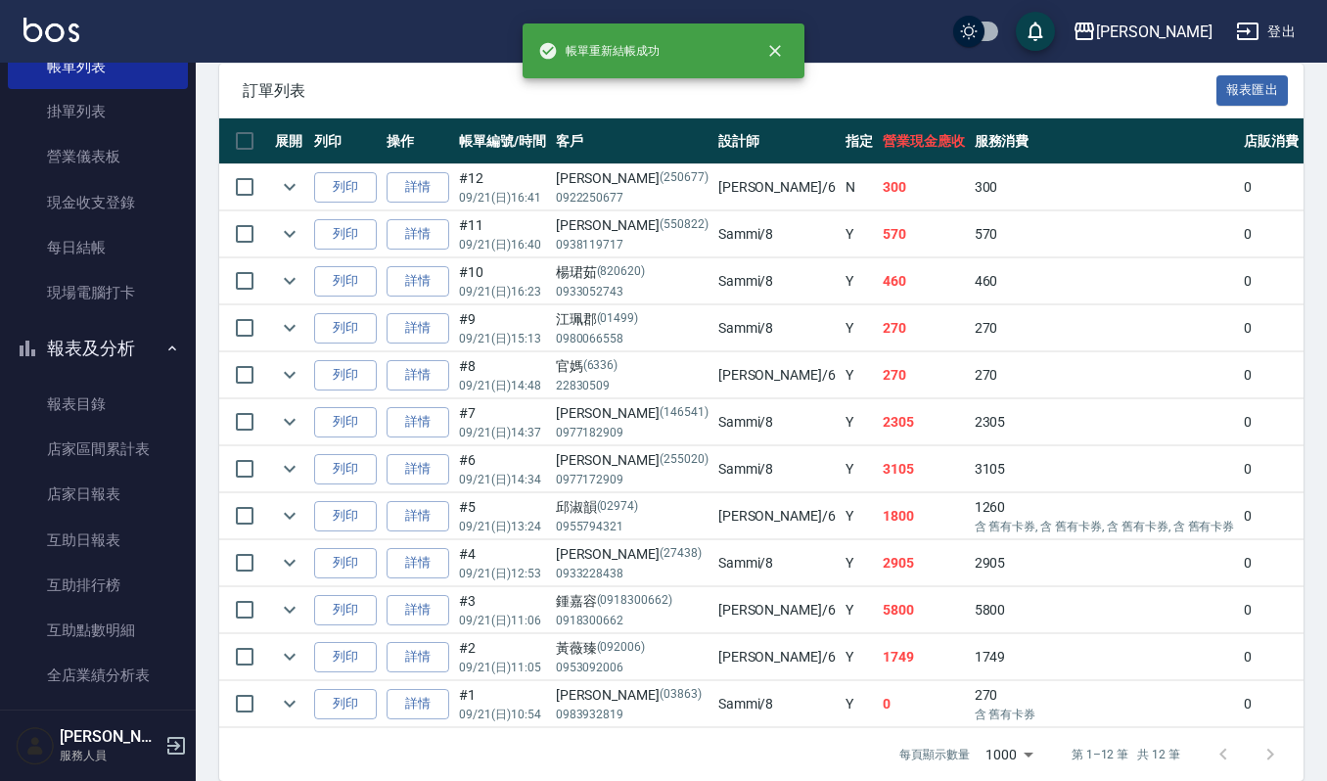
scroll to position [522, 0]
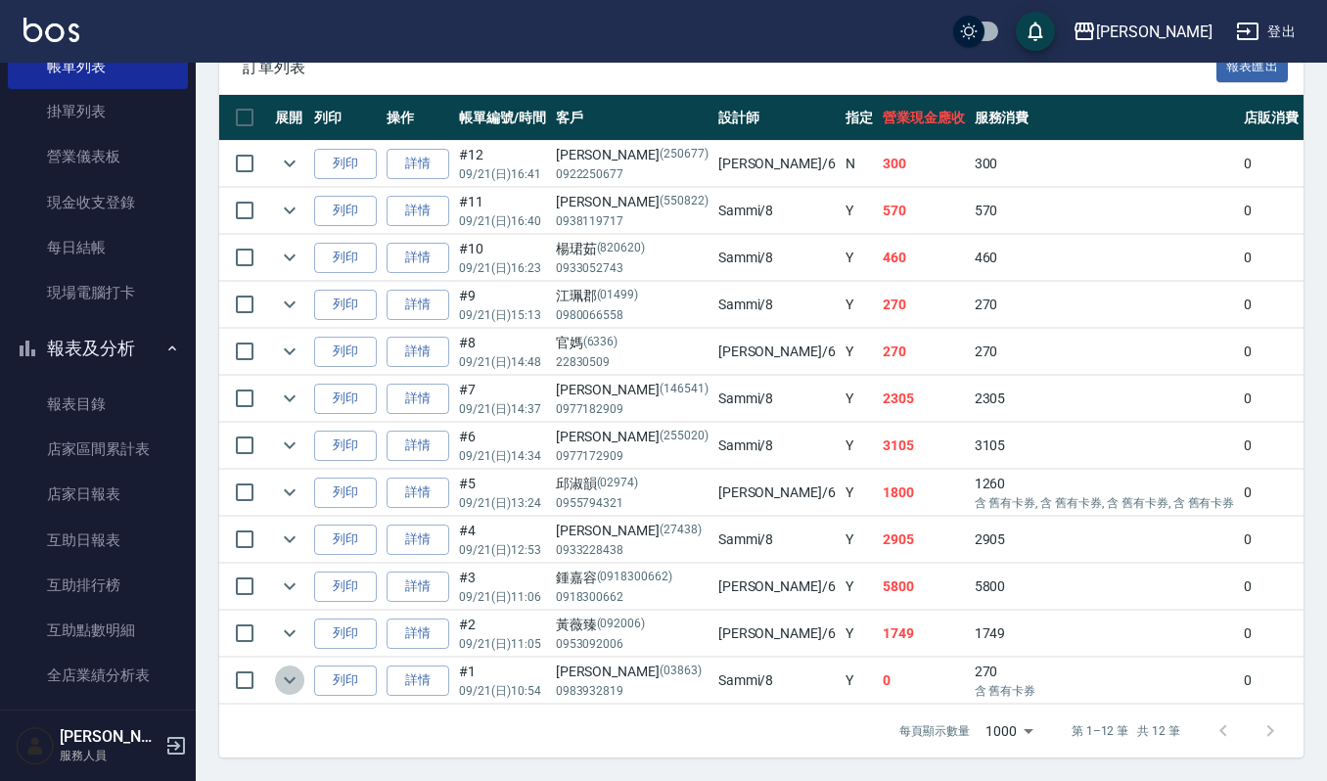
click at [296, 668] on icon "expand row" at bounding box center [289, 679] width 23 height 23
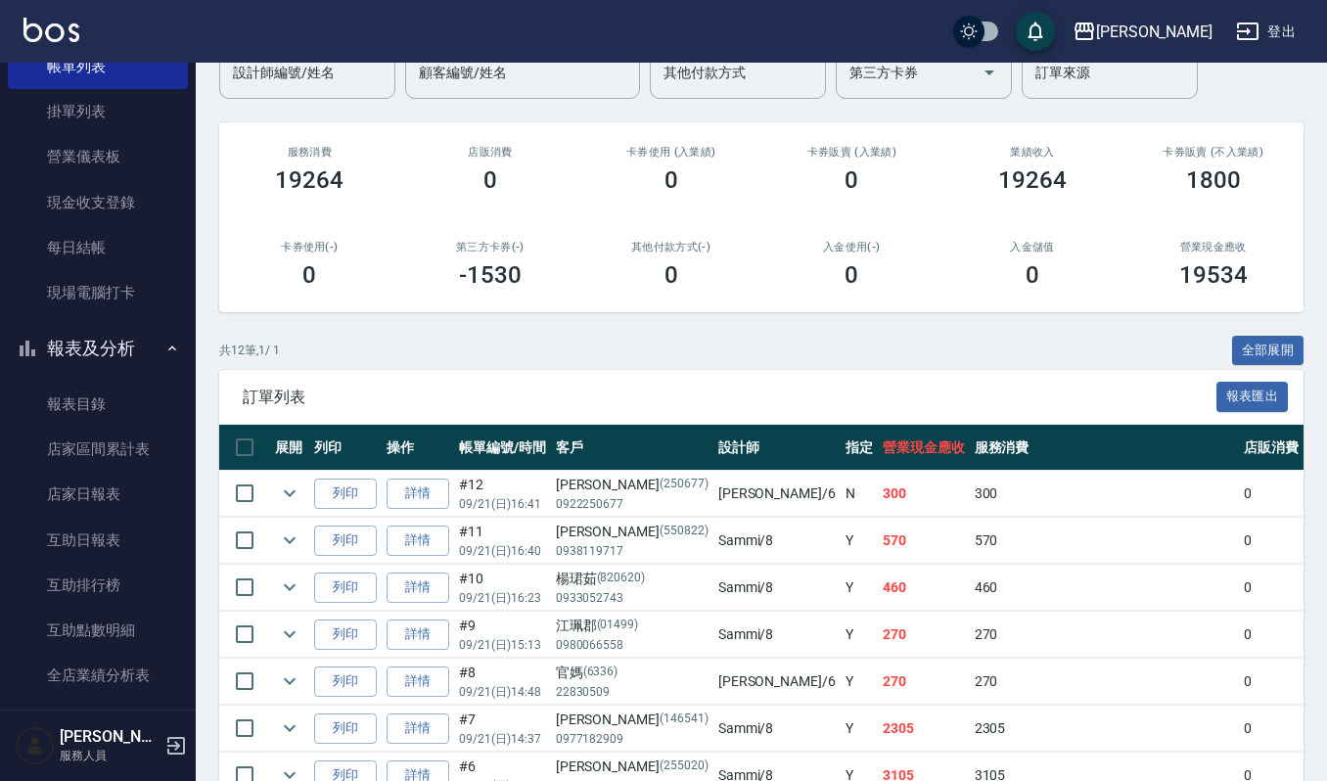
scroll to position [0, 0]
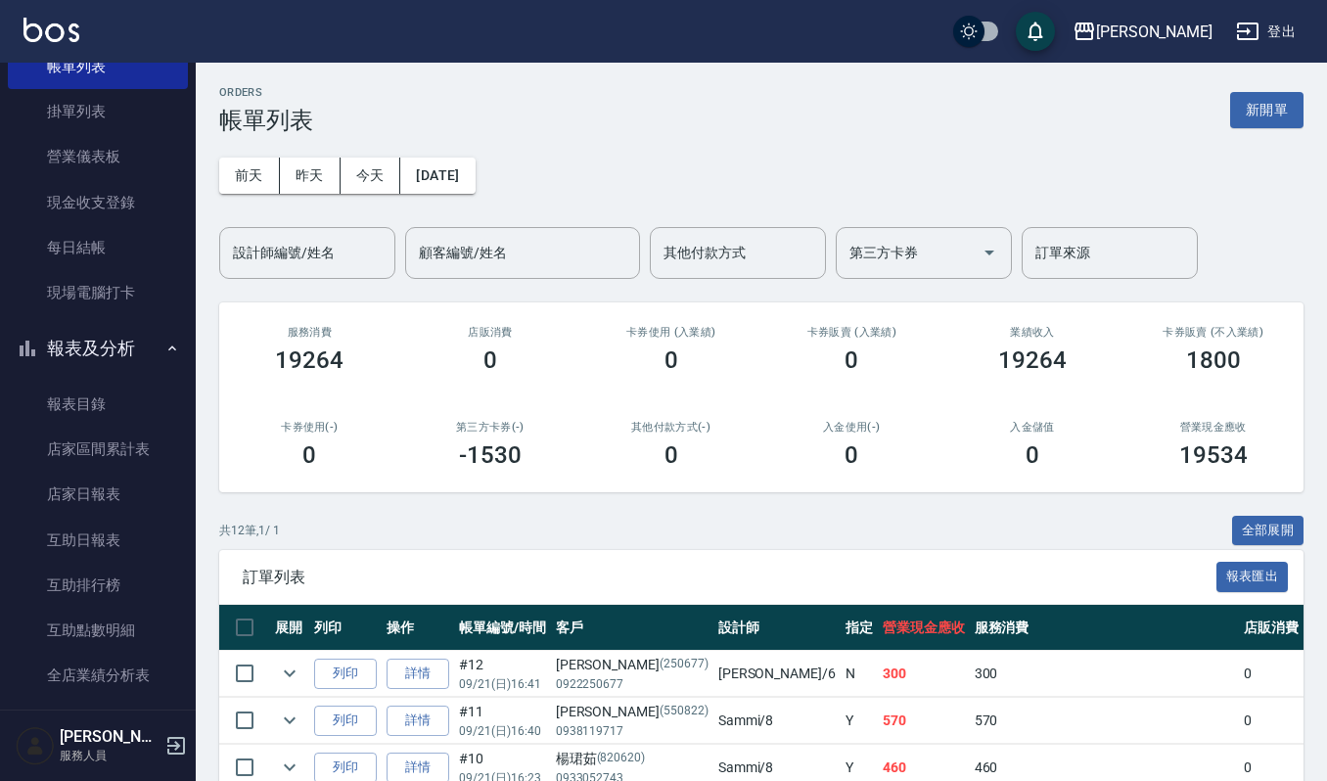
click at [309, 280] on div "ORDERS 帳單列表 新開單 [DATE] [DATE] [DATE] [DATE] 設計師編號/姓名 設計師編號/姓名 顧客編號/姓名 顧客編號/姓名 其…" at bounding box center [761, 707] width 1131 height 1289
click at [356, 251] on input "設計師編號/姓名" at bounding box center [307, 253] width 159 height 34
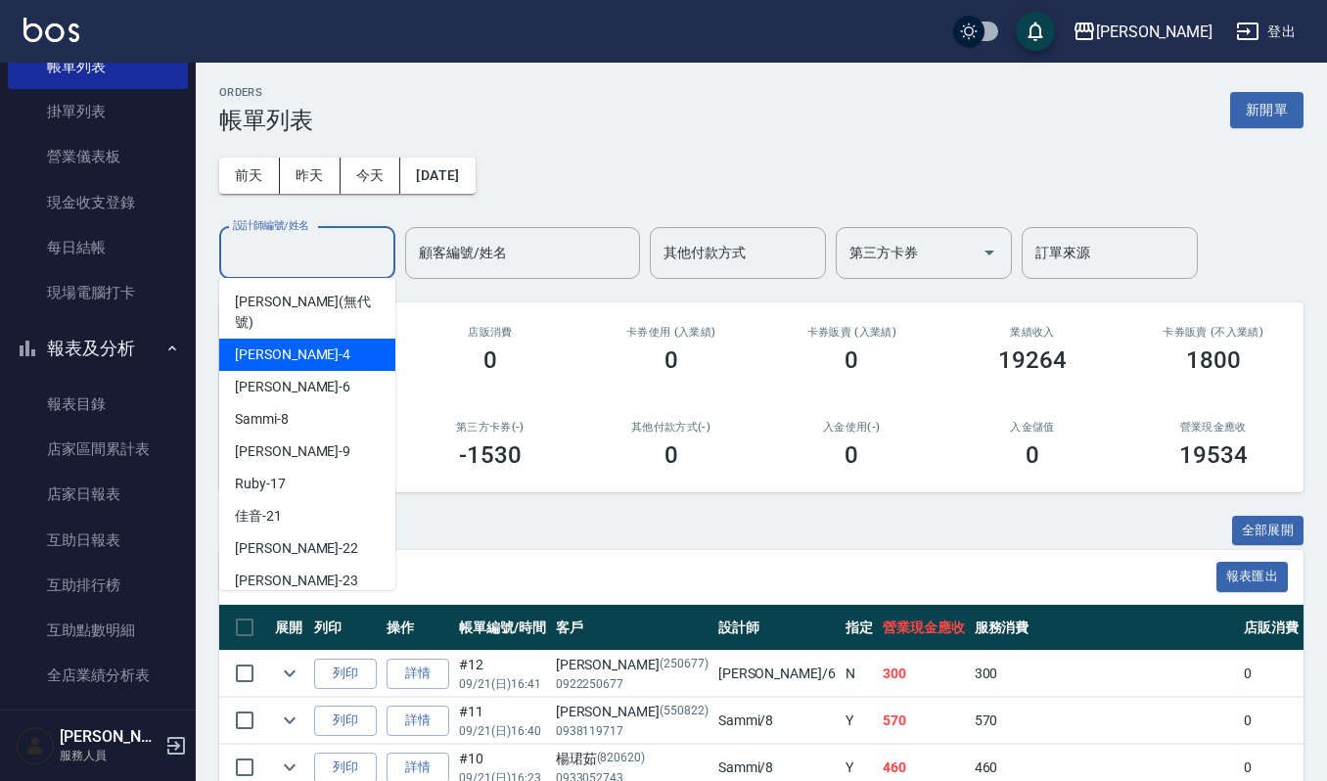
click at [344, 339] on div "[PERSON_NAME] -4" at bounding box center [307, 355] width 176 height 32
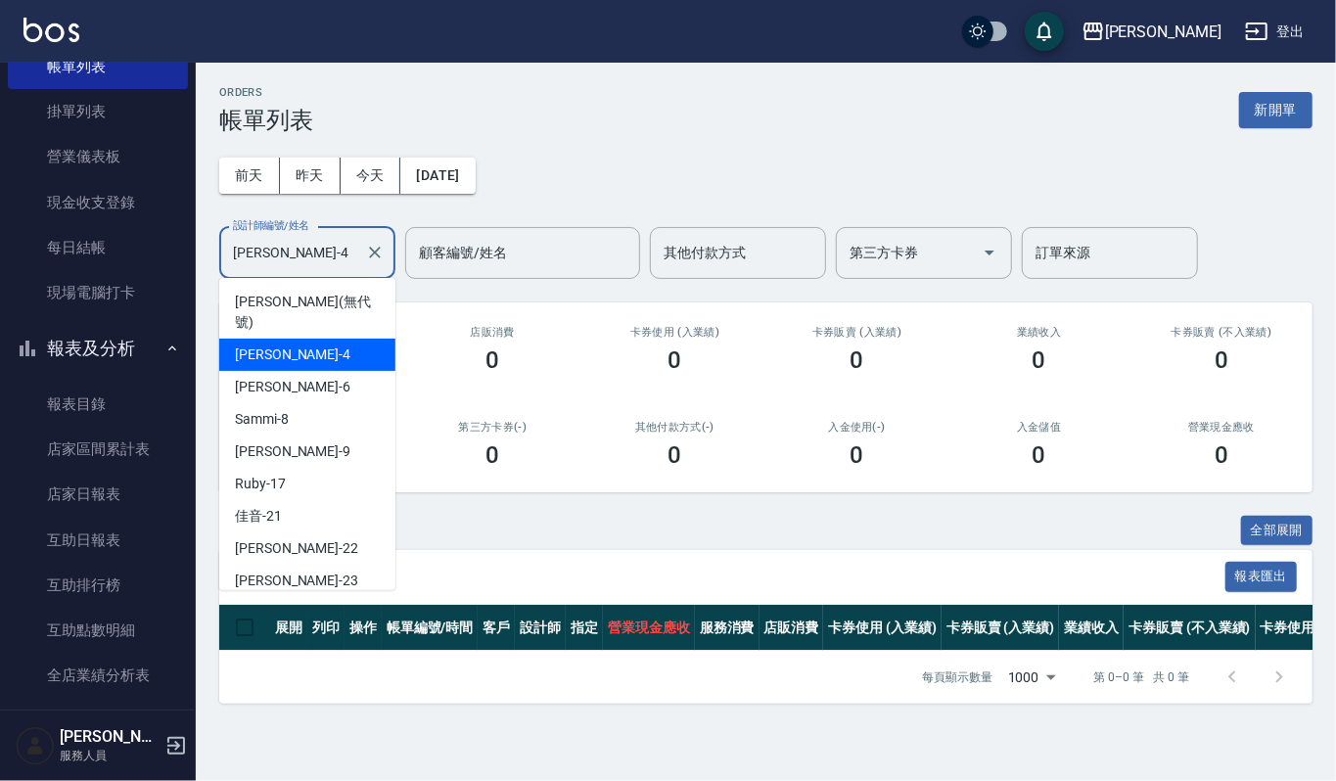
click at [307, 262] on input "[PERSON_NAME]-4" at bounding box center [292, 253] width 129 height 34
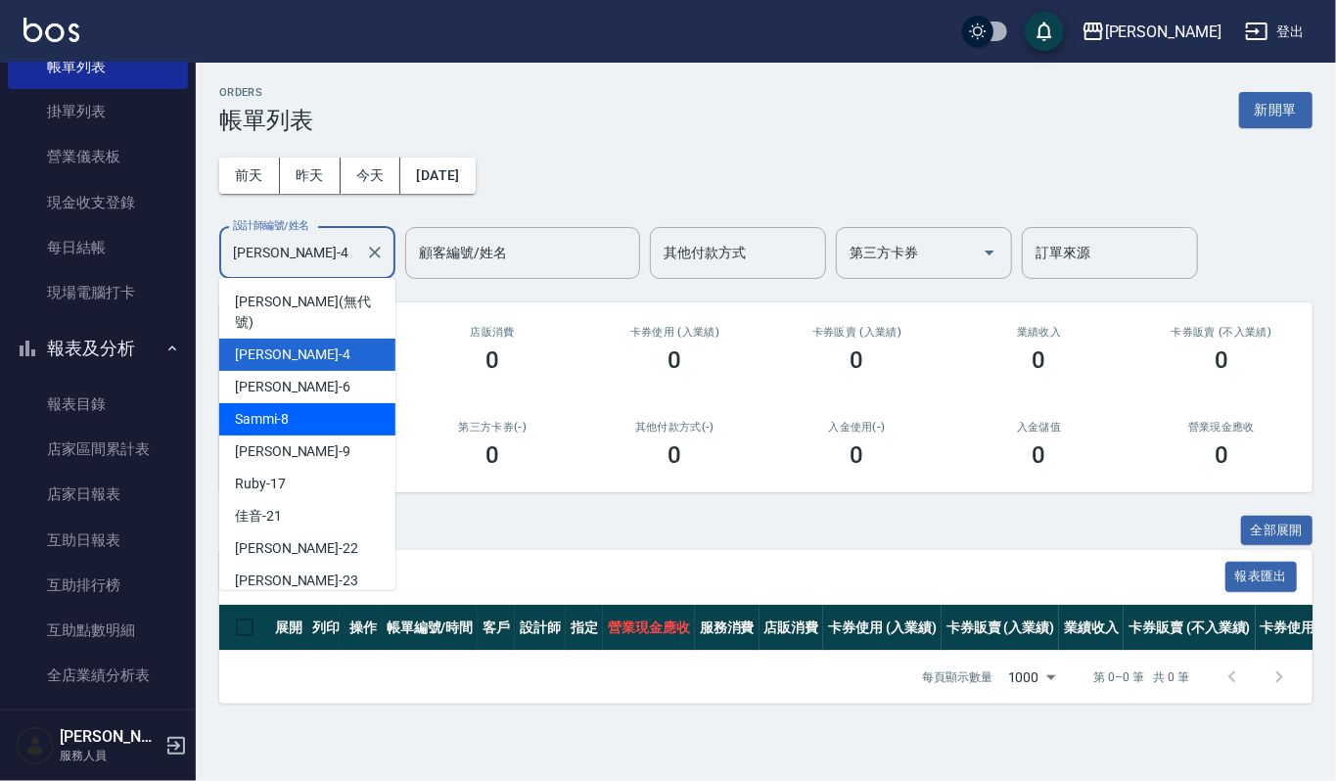
click at [311, 403] on div "Sammi -8" at bounding box center [307, 419] width 176 height 32
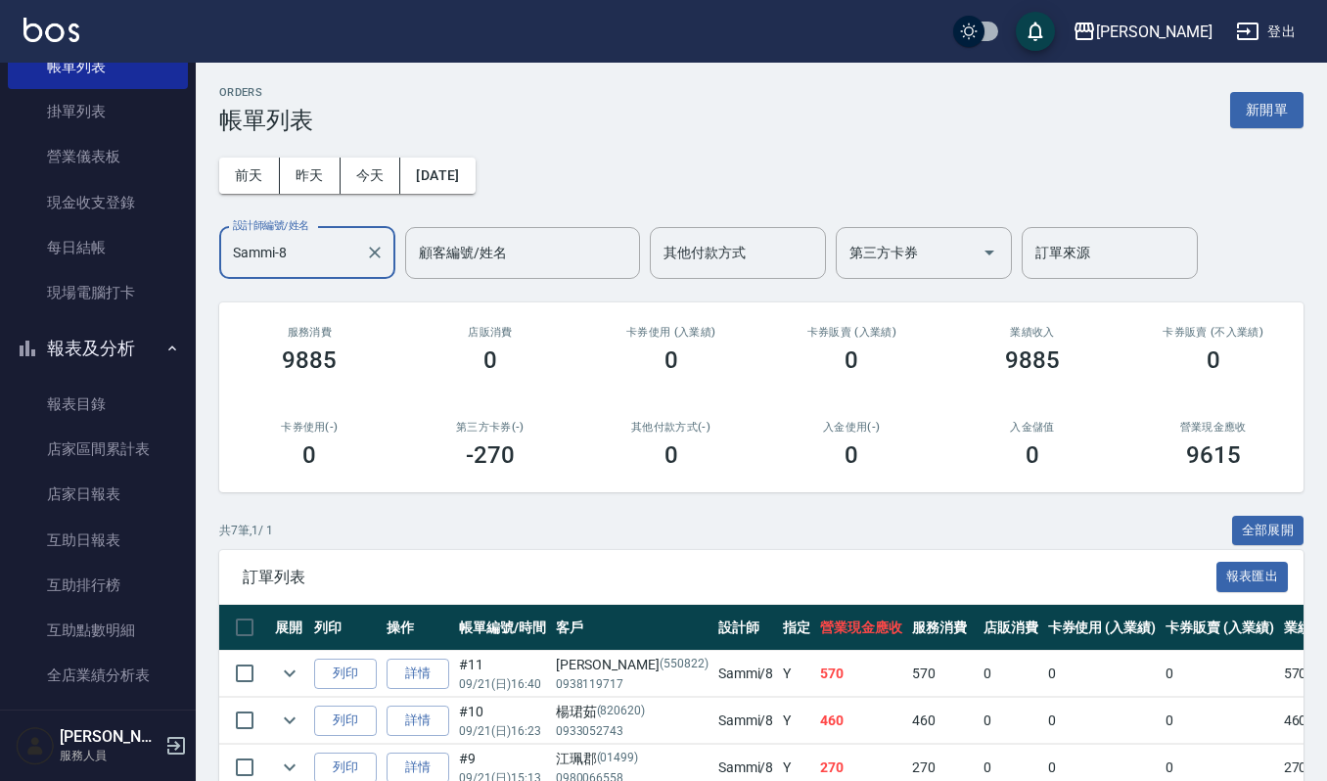
click at [338, 249] on input "Sammi-8" at bounding box center [292, 253] width 129 height 34
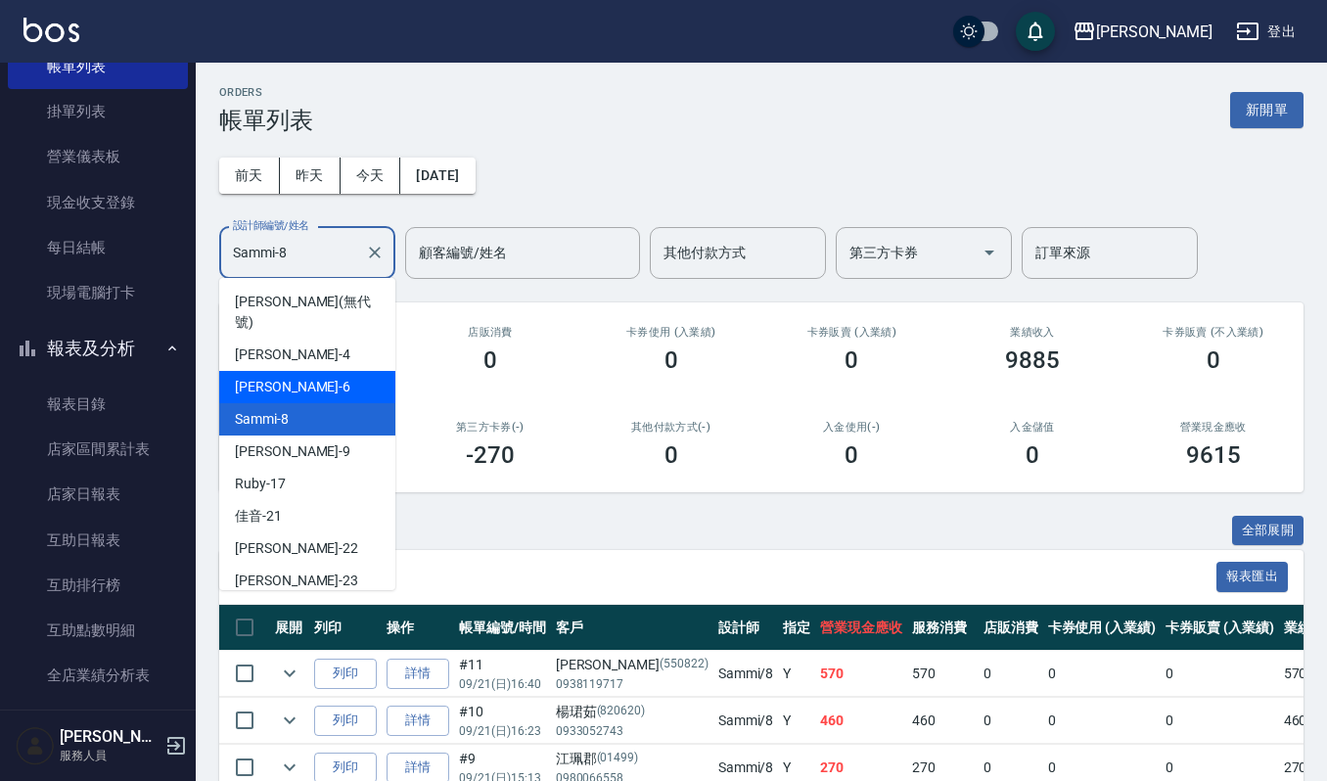
click at [309, 372] on div "Joalin -6" at bounding box center [307, 387] width 176 height 32
type input "Joalin-6"
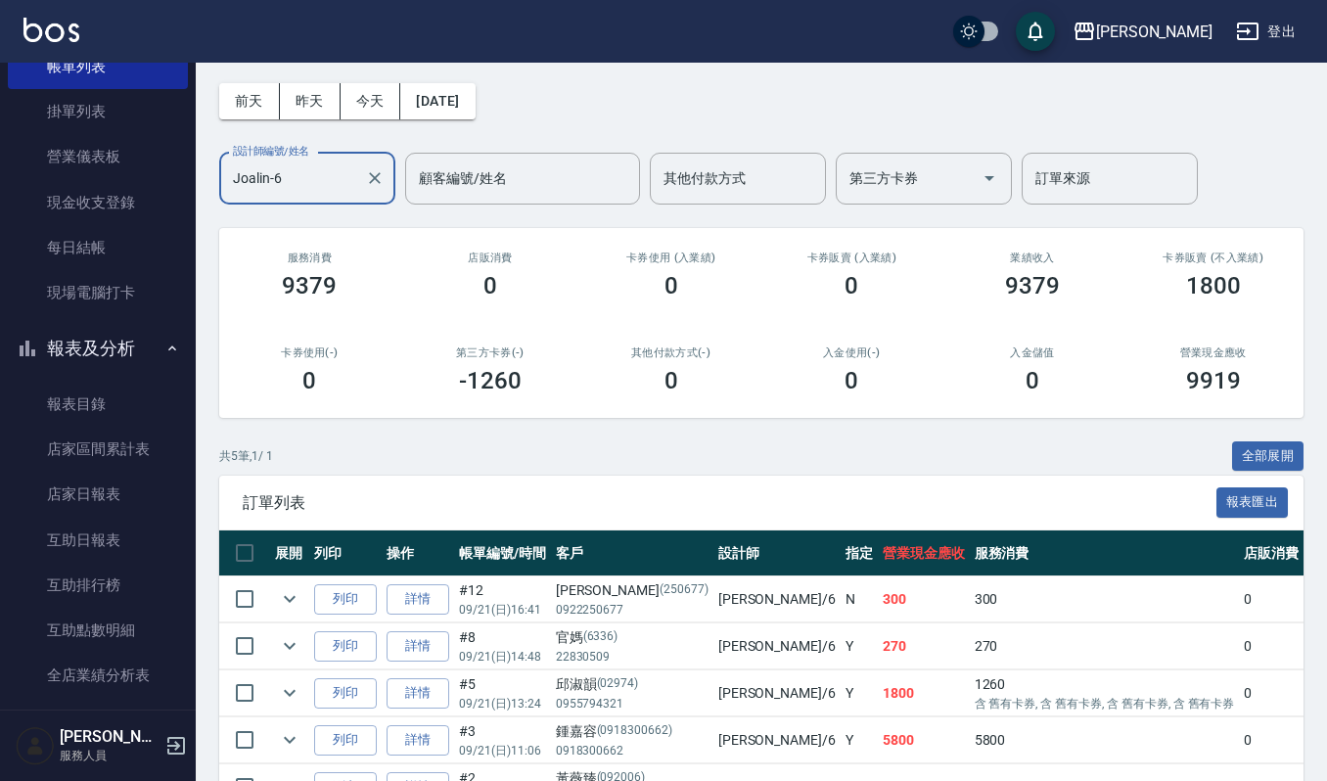
scroll to position [204, 0]
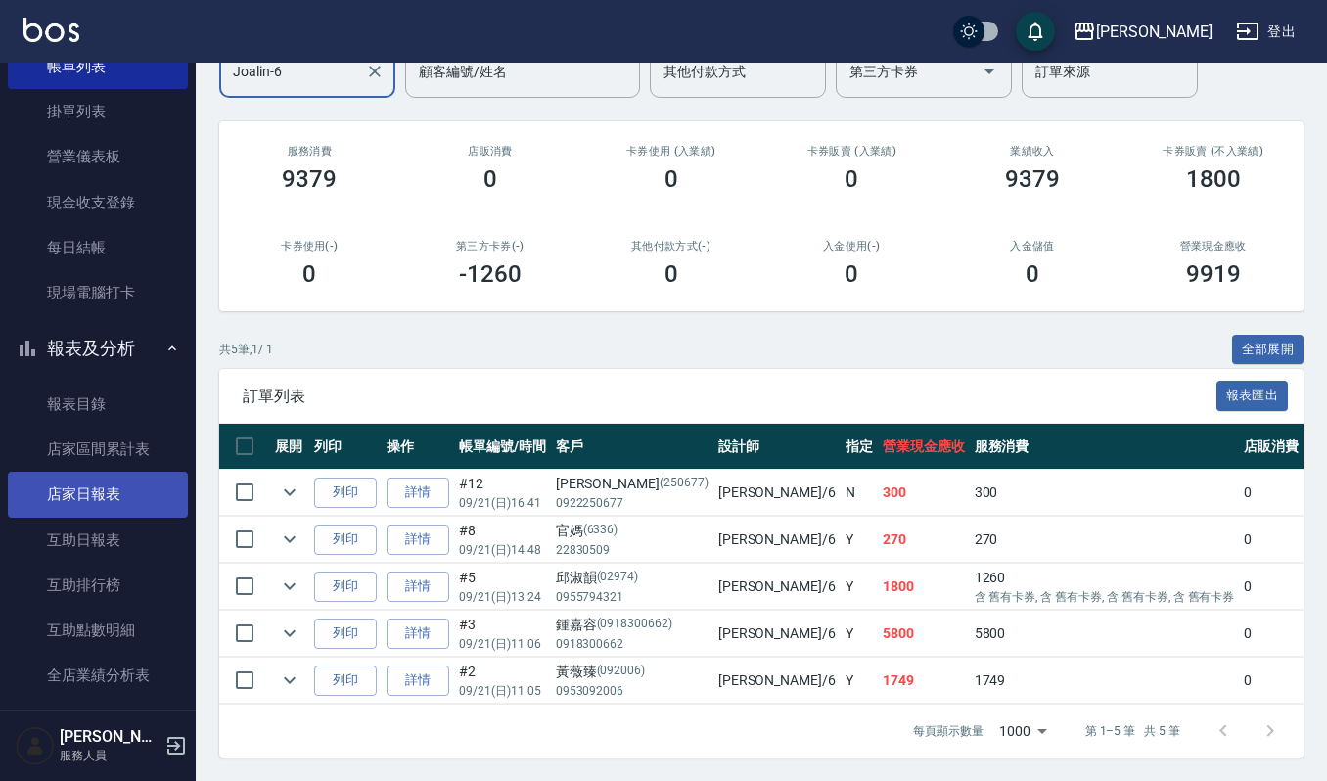
click at [137, 505] on link "店家日報表" at bounding box center [98, 494] width 180 height 45
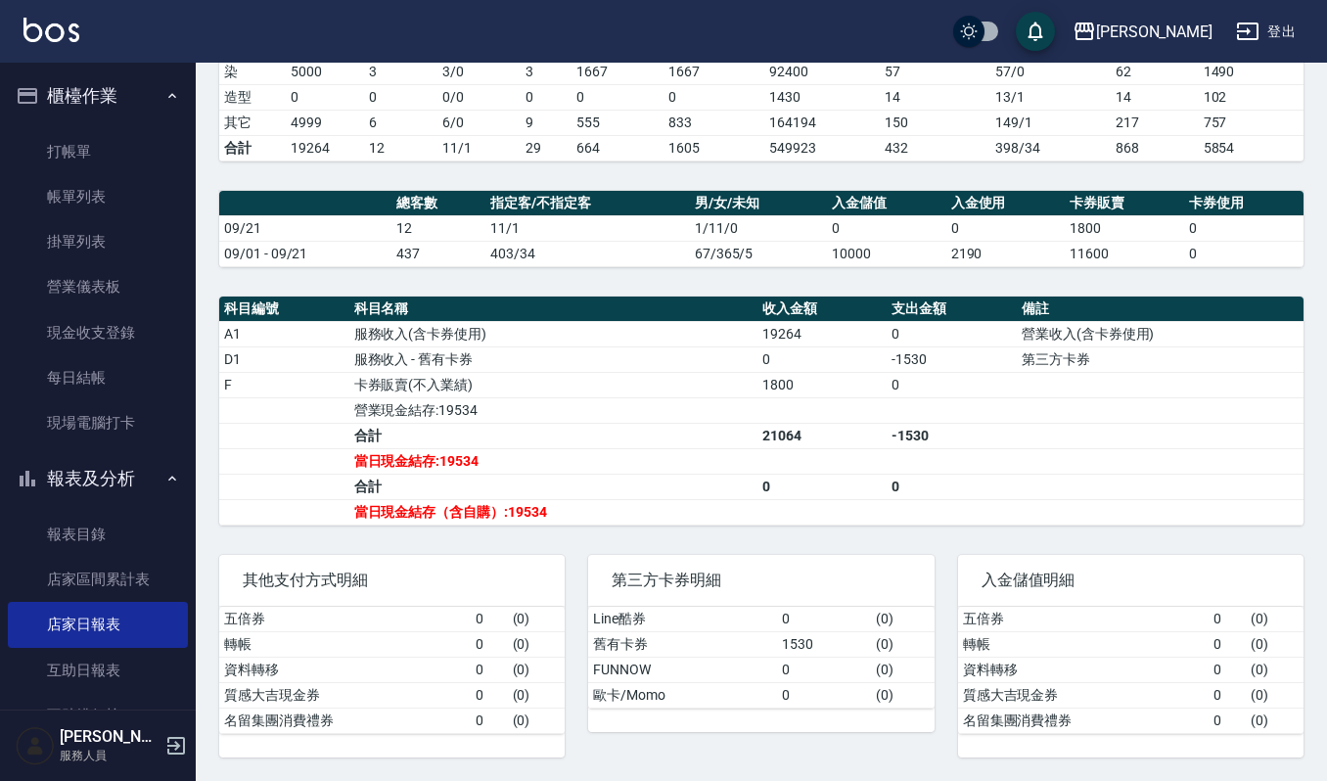
click at [112, 86] on button "櫃檯作業" at bounding box center [98, 95] width 180 height 51
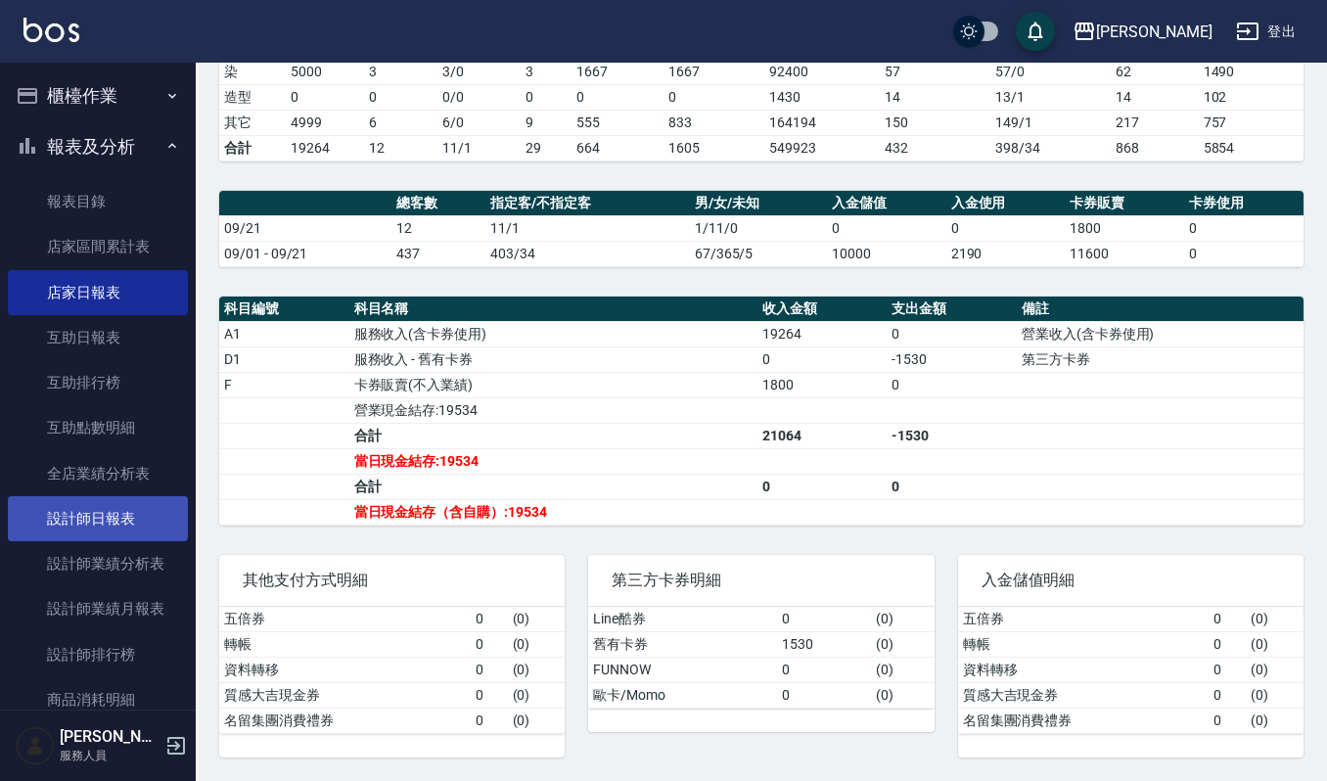
click at [91, 517] on link "設計師日報表" at bounding box center [98, 518] width 180 height 45
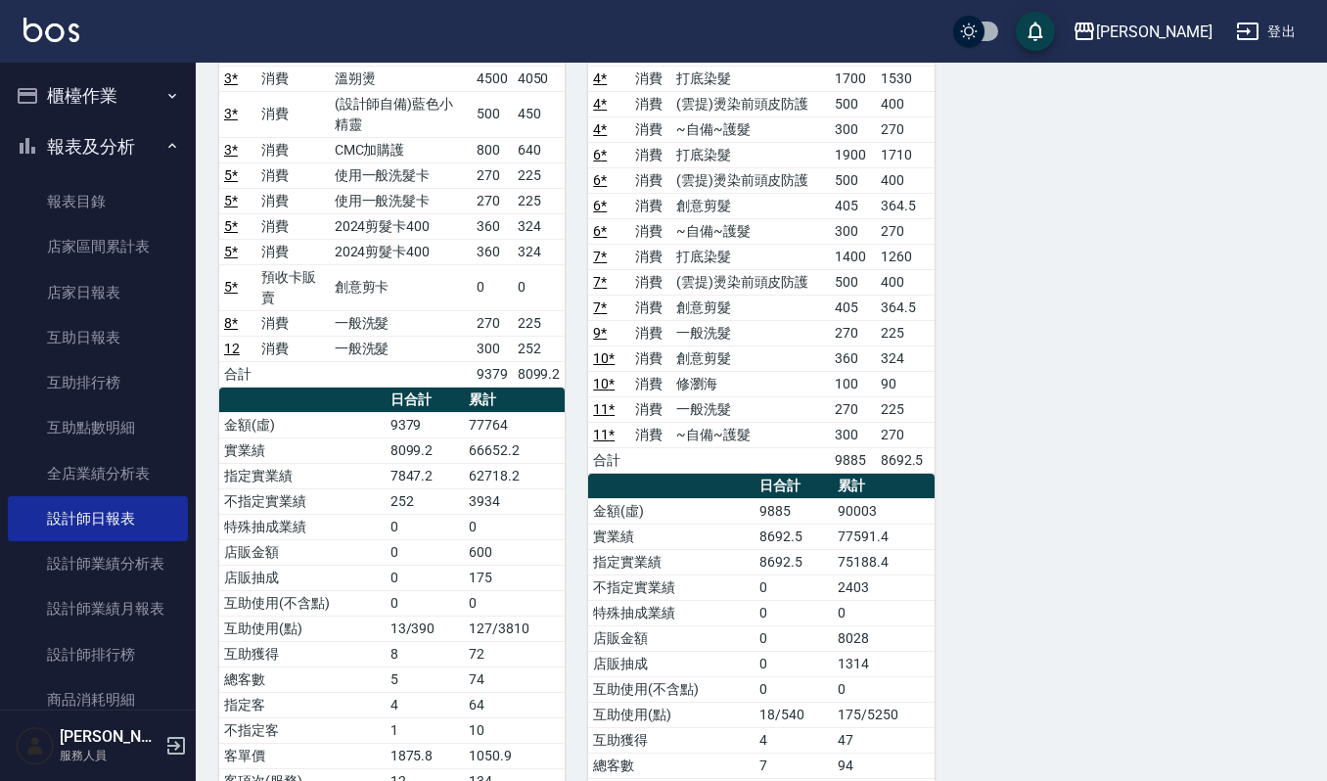
scroll to position [424, 0]
